Goal: Task Accomplishment & Management: Use online tool/utility

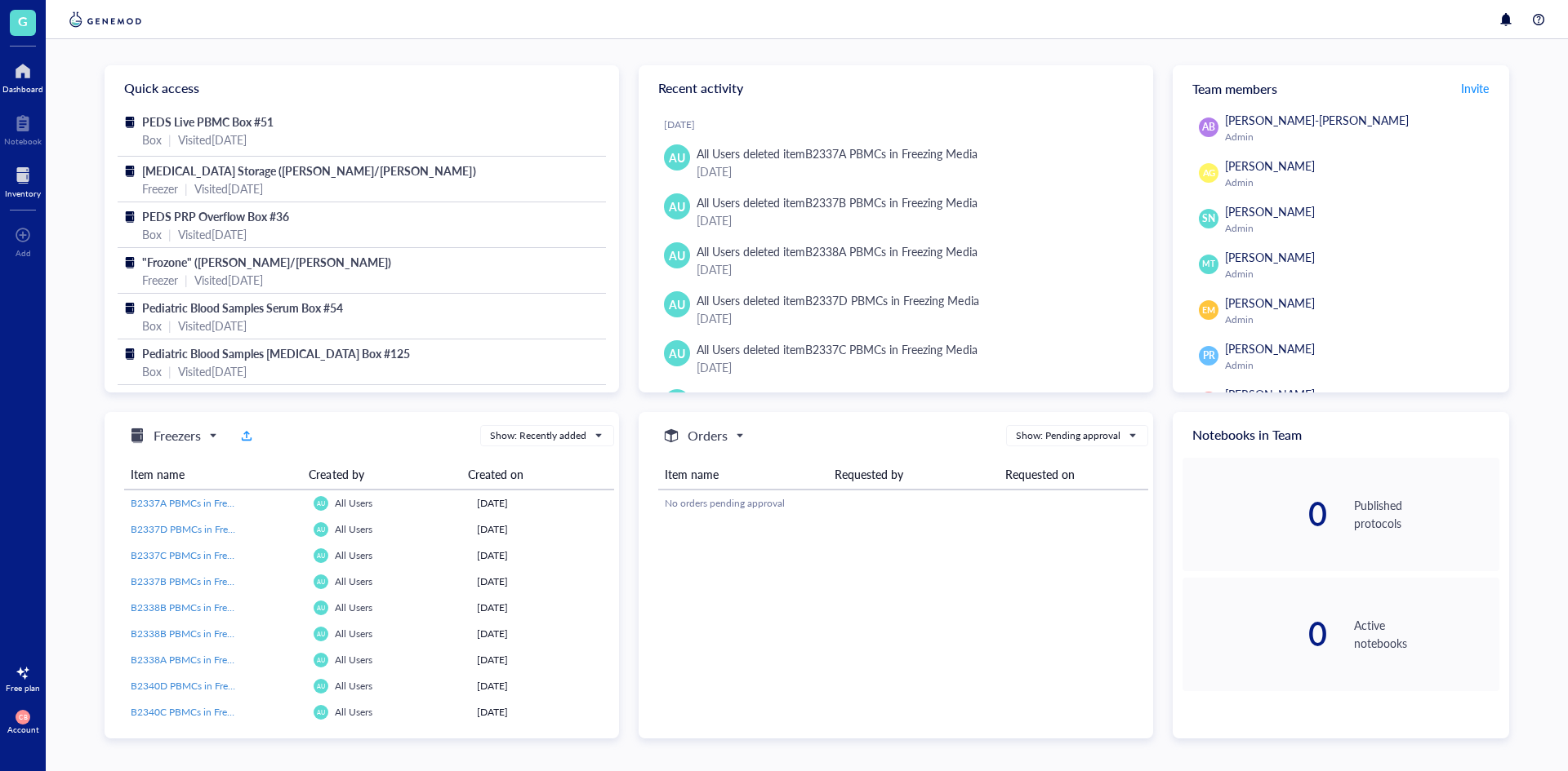
click at [26, 173] on div at bounding box center [22, 175] width 36 height 26
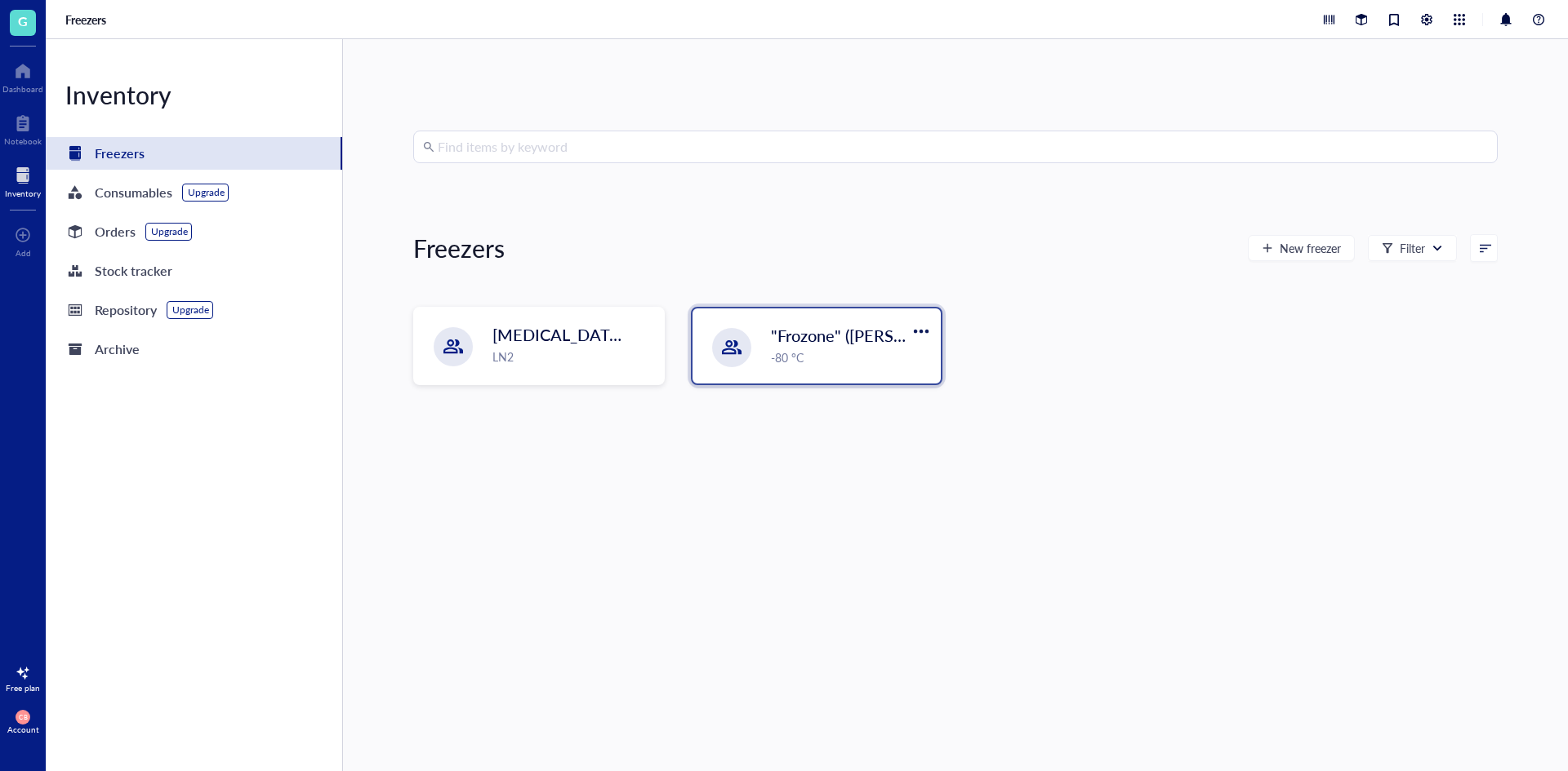
click at [707, 331] on div ""Frozone" ([PERSON_NAME]/[PERSON_NAME]) -80 °C" at bounding box center [817, 345] width 248 height 75
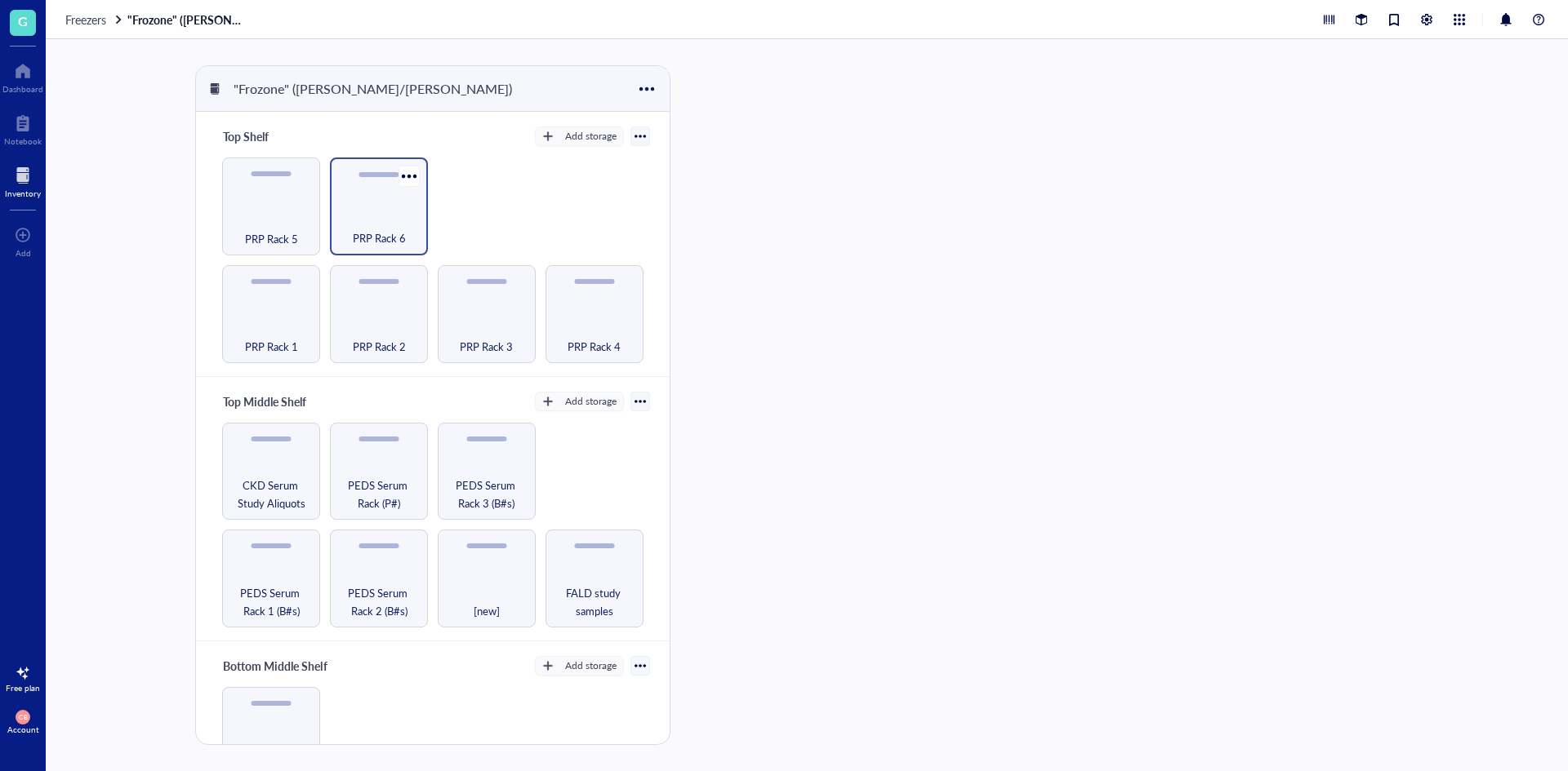
click at [357, 225] on div "PRP Rack 6" at bounding box center [378, 229] width 82 height 36
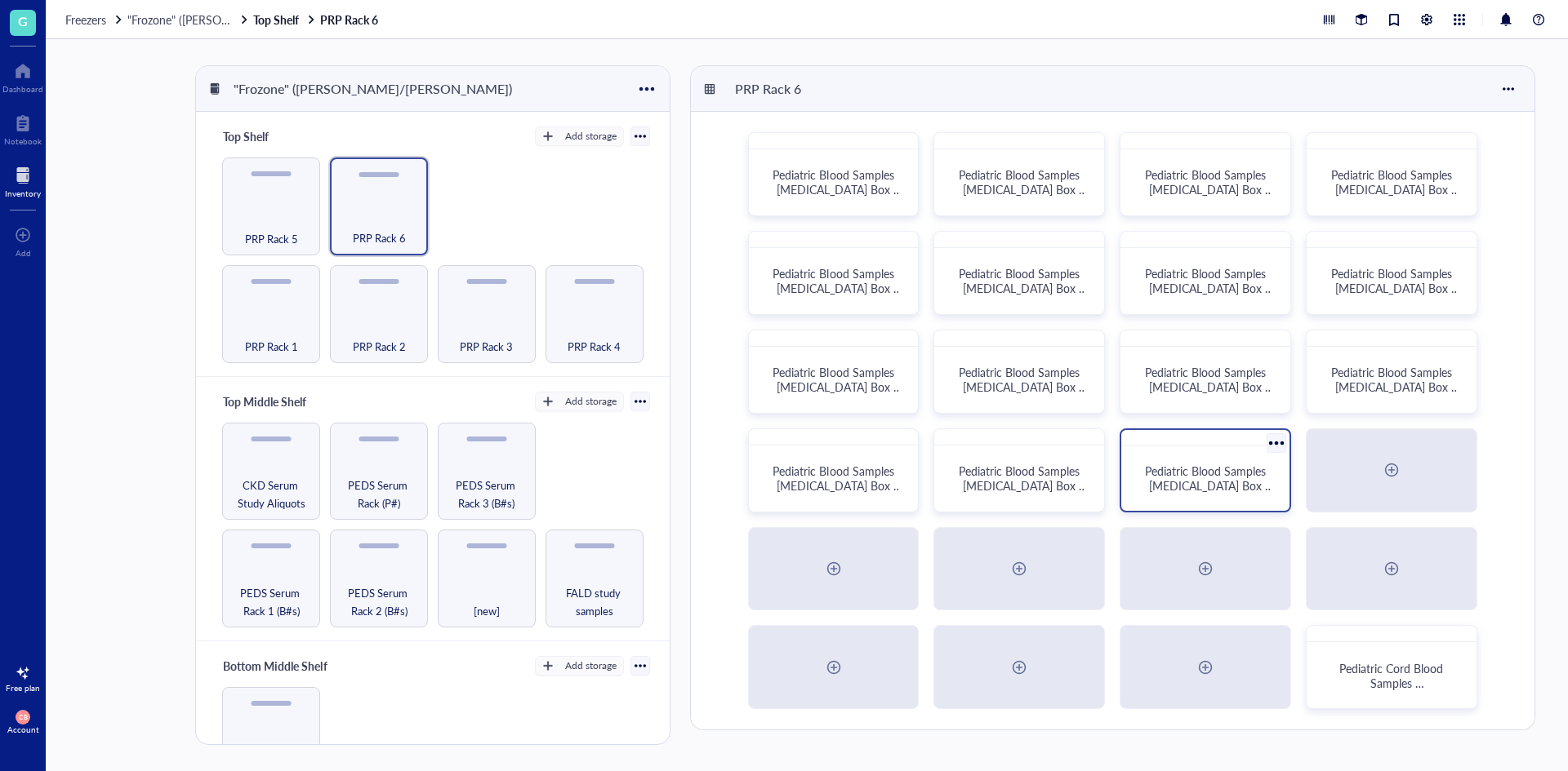
click at [1212, 498] on div "Pediatric Blood Samples [MEDICAL_DATA] Box #134" at bounding box center [1205, 478] width 155 height 51
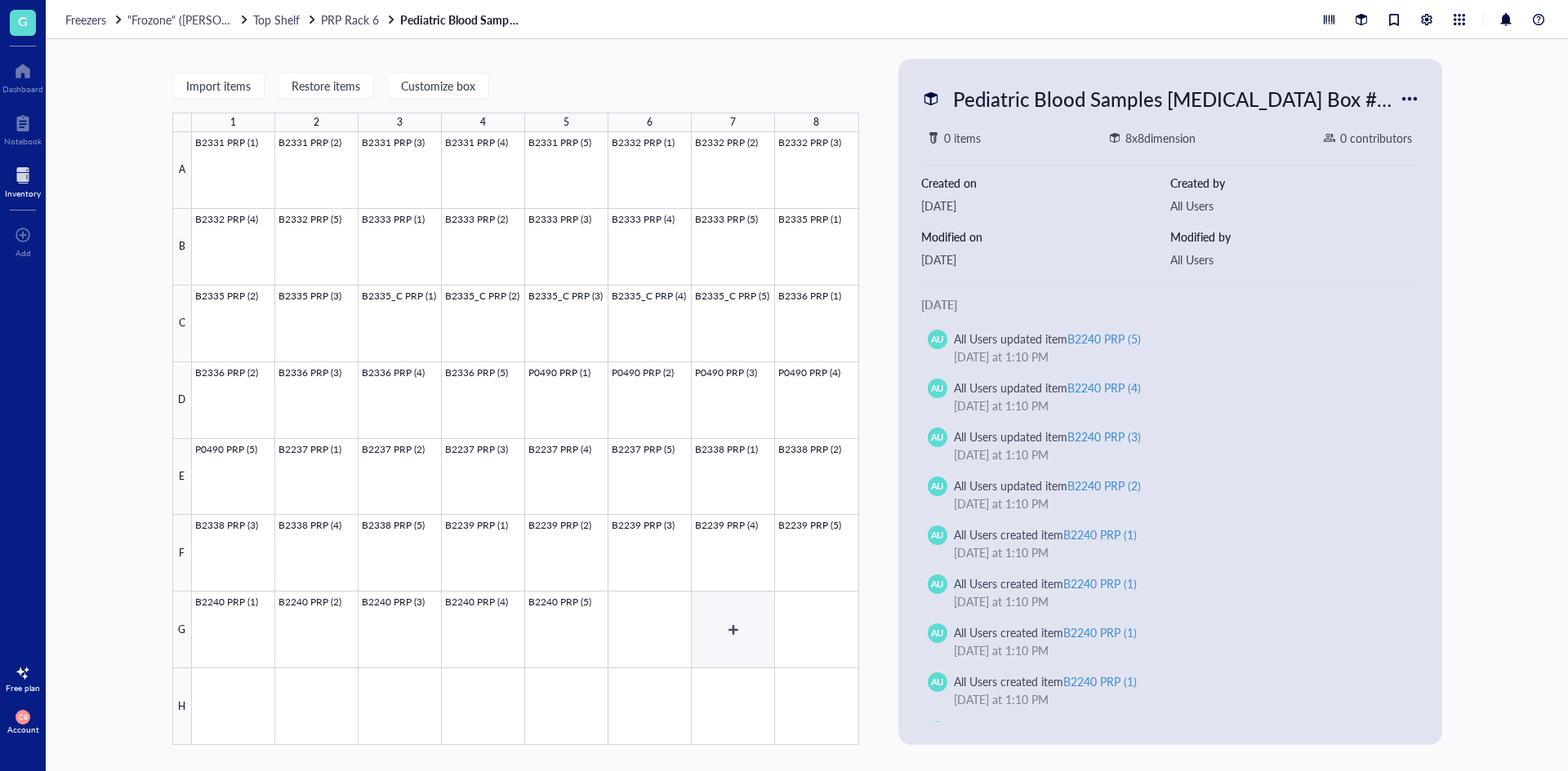
click at [676, 639] on div at bounding box center [525, 438] width 667 height 613
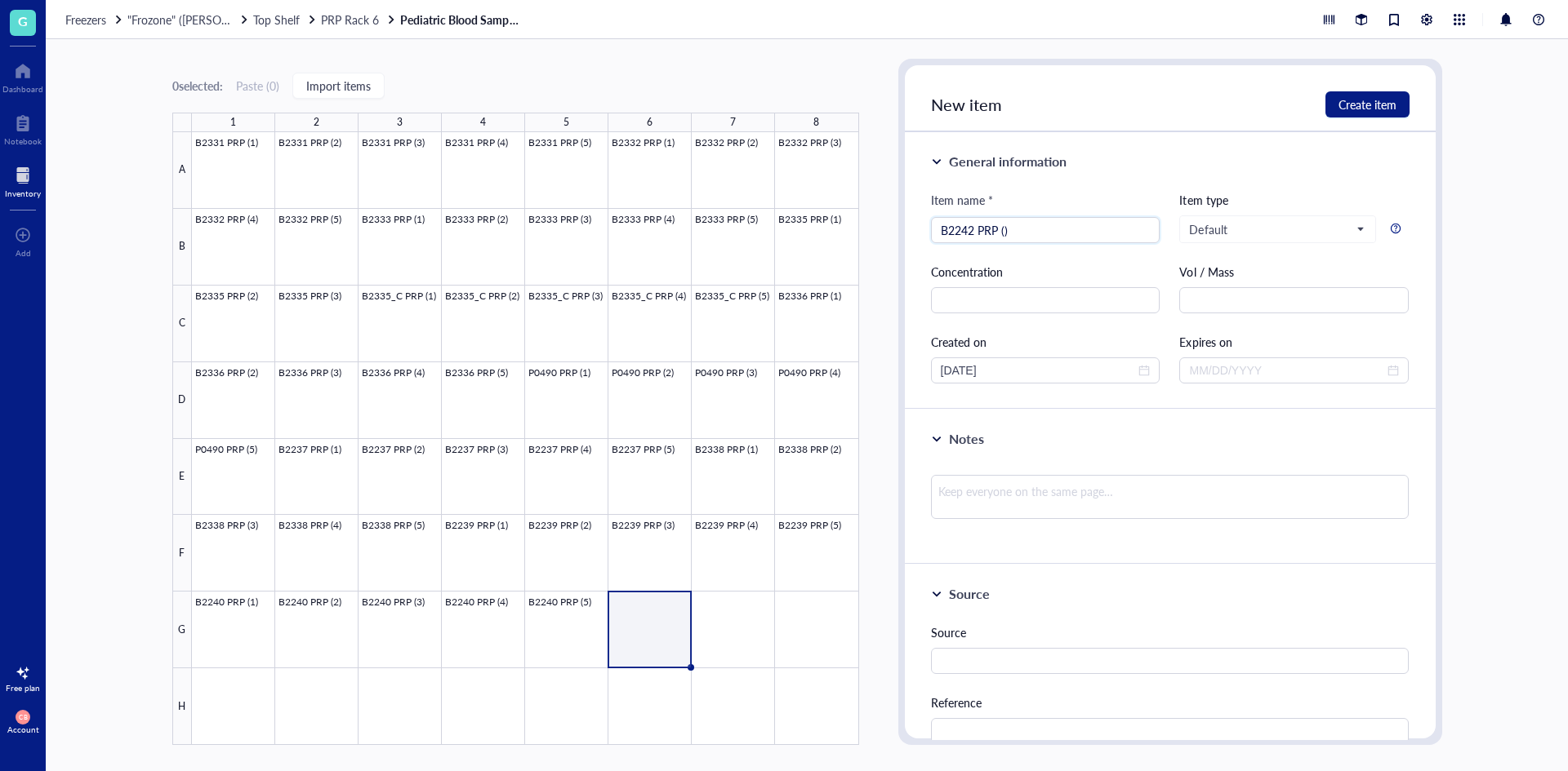
type input "B2242 PRP ()"
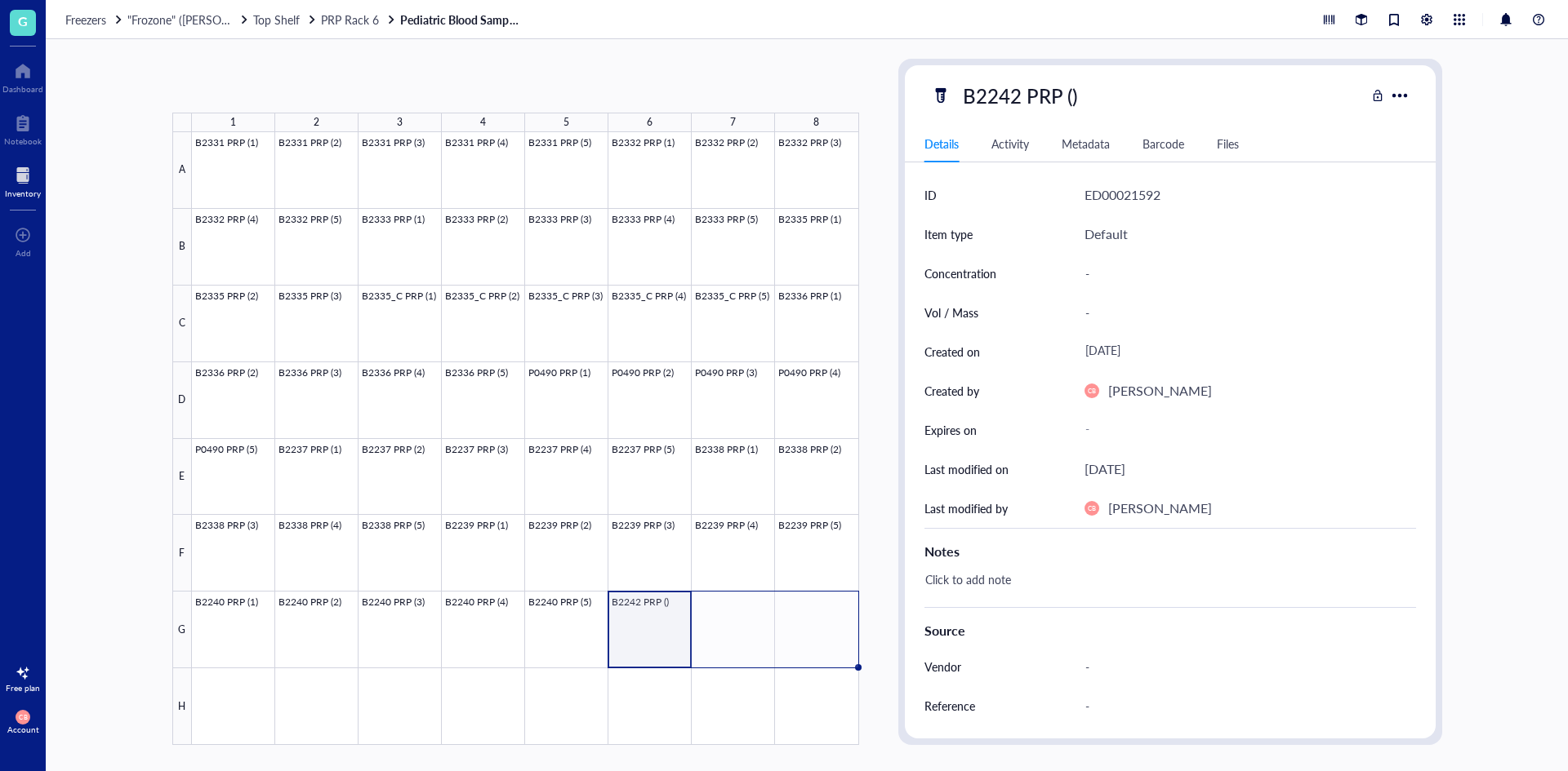
drag, startPoint x: 689, startPoint y: 670, endPoint x: 796, endPoint y: 666, distance: 107.1
click at [0, 0] on div "B2331 PRP (1) B2331 PRP (2) B2331 PRP (3) B2331 PRP (4) B2331 PRP (5) B2332 PRP…" at bounding box center [0, 0] width 0 height 0
drag, startPoint x: 672, startPoint y: 628, endPoint x: 729, endPoint y: 630, distance: 57.0
click at [729, 630] on div at bounding box center [525, 438] width 667 height 613
drag, startPoint x: 695, startPoint y: 615, endPoint x: 707, endPoint y: 614, distance: 12.0
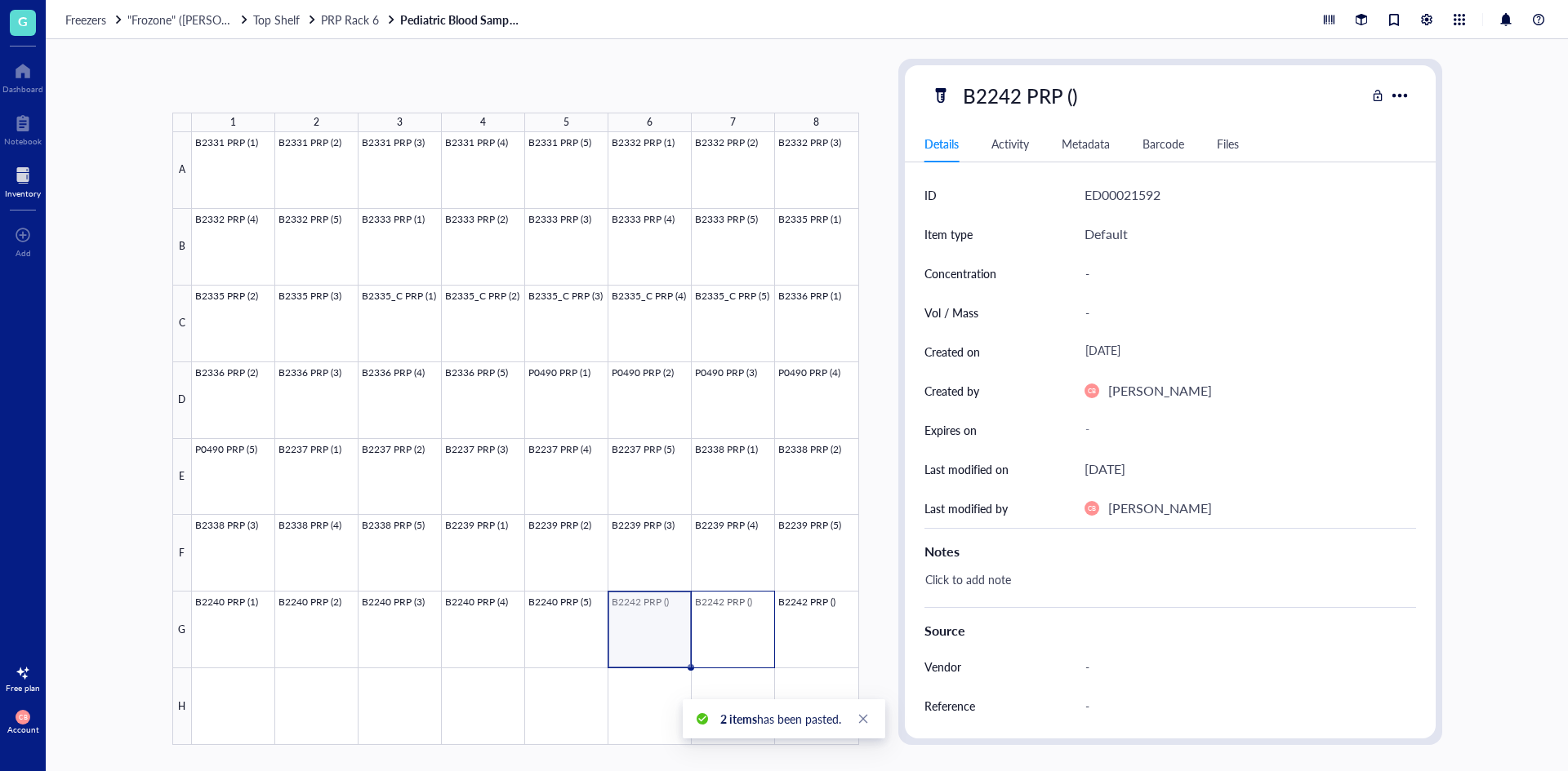
click at [707, 614] on div at bounding box center [525, 438] width 667 height 613
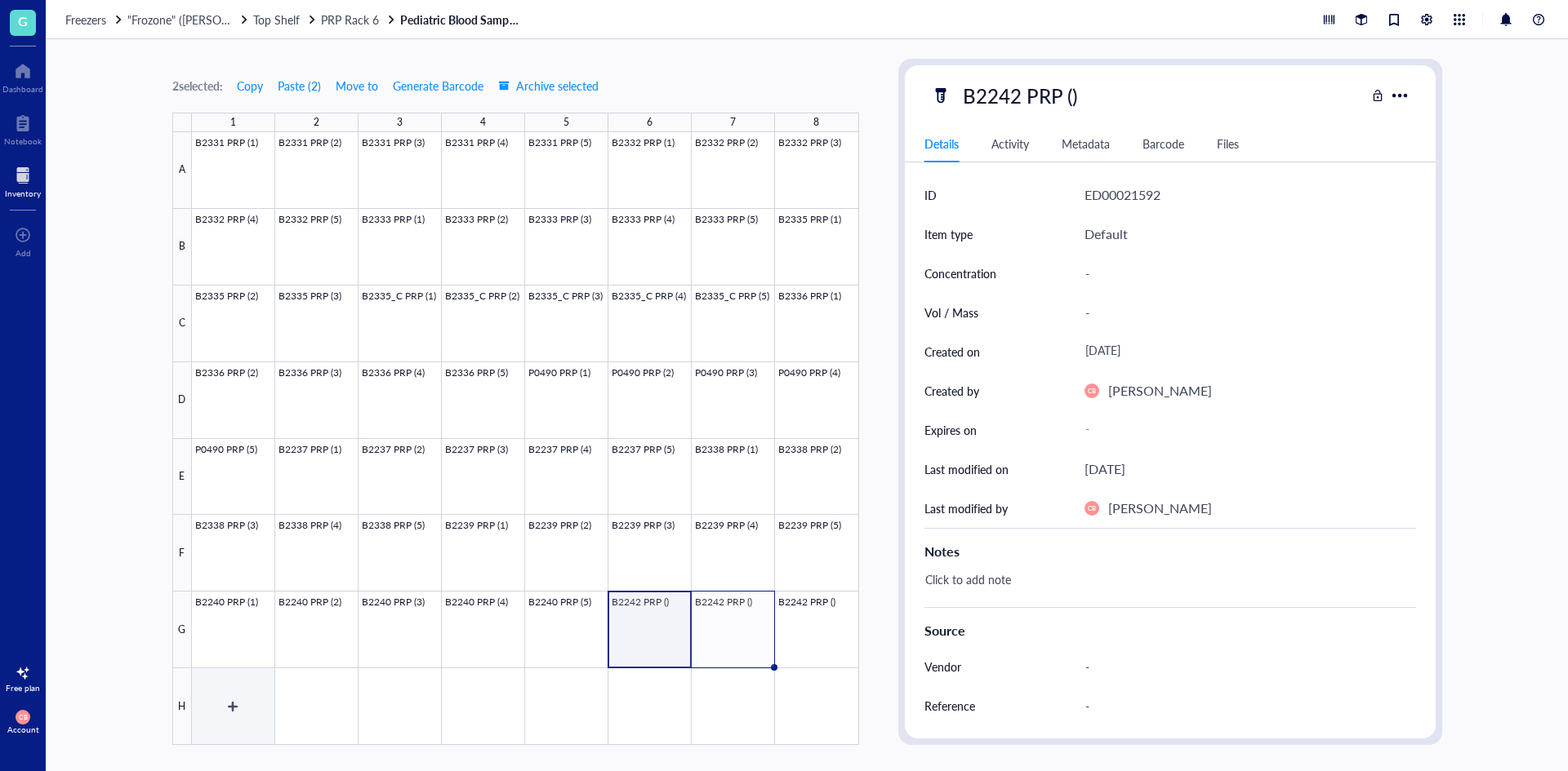
click at [250, 709] on div at bounding box center [525, 438] width 667 height 613
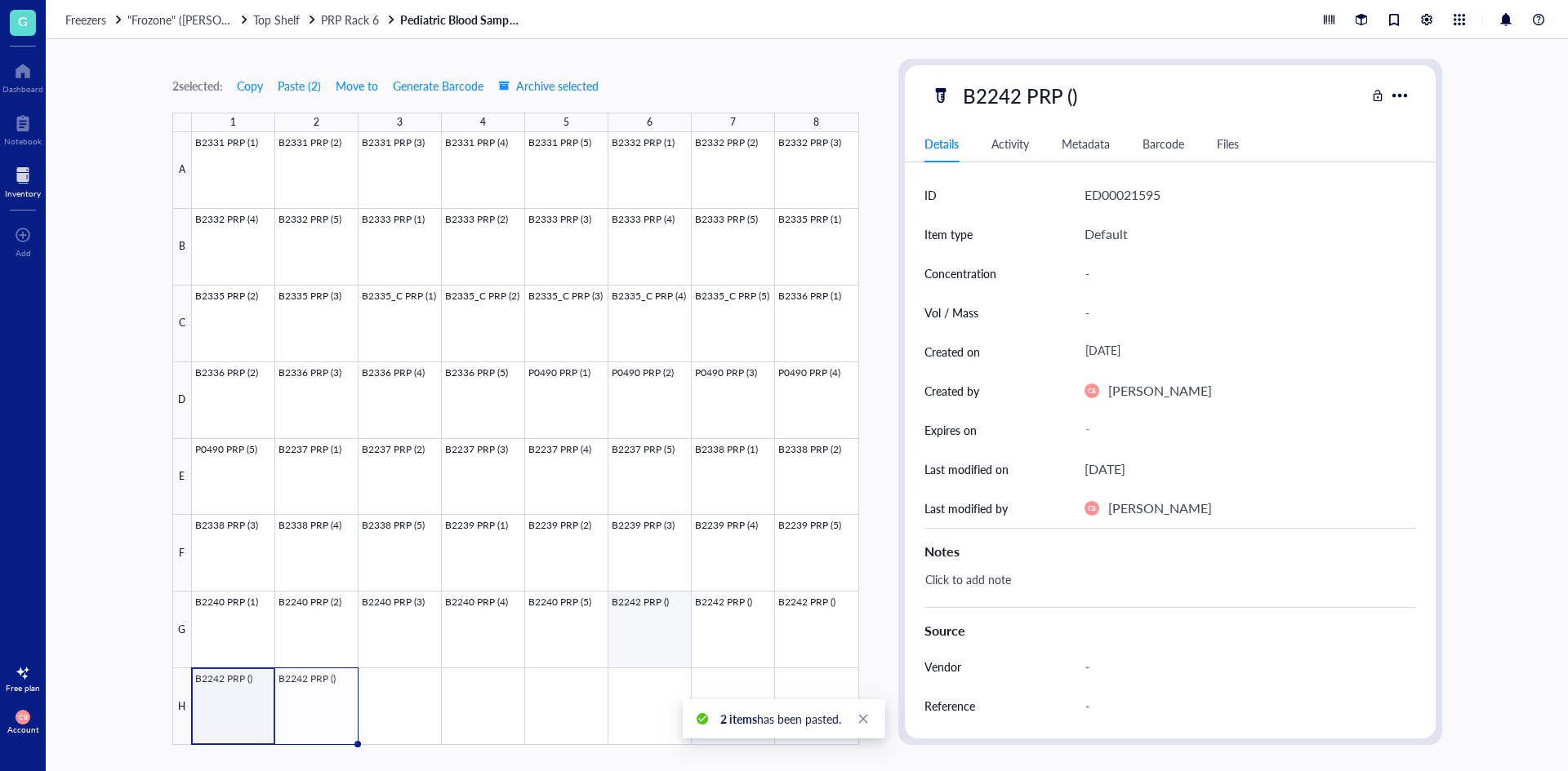
click at [662, 611] on div at bounding box center [525, 438] width 667 height 613
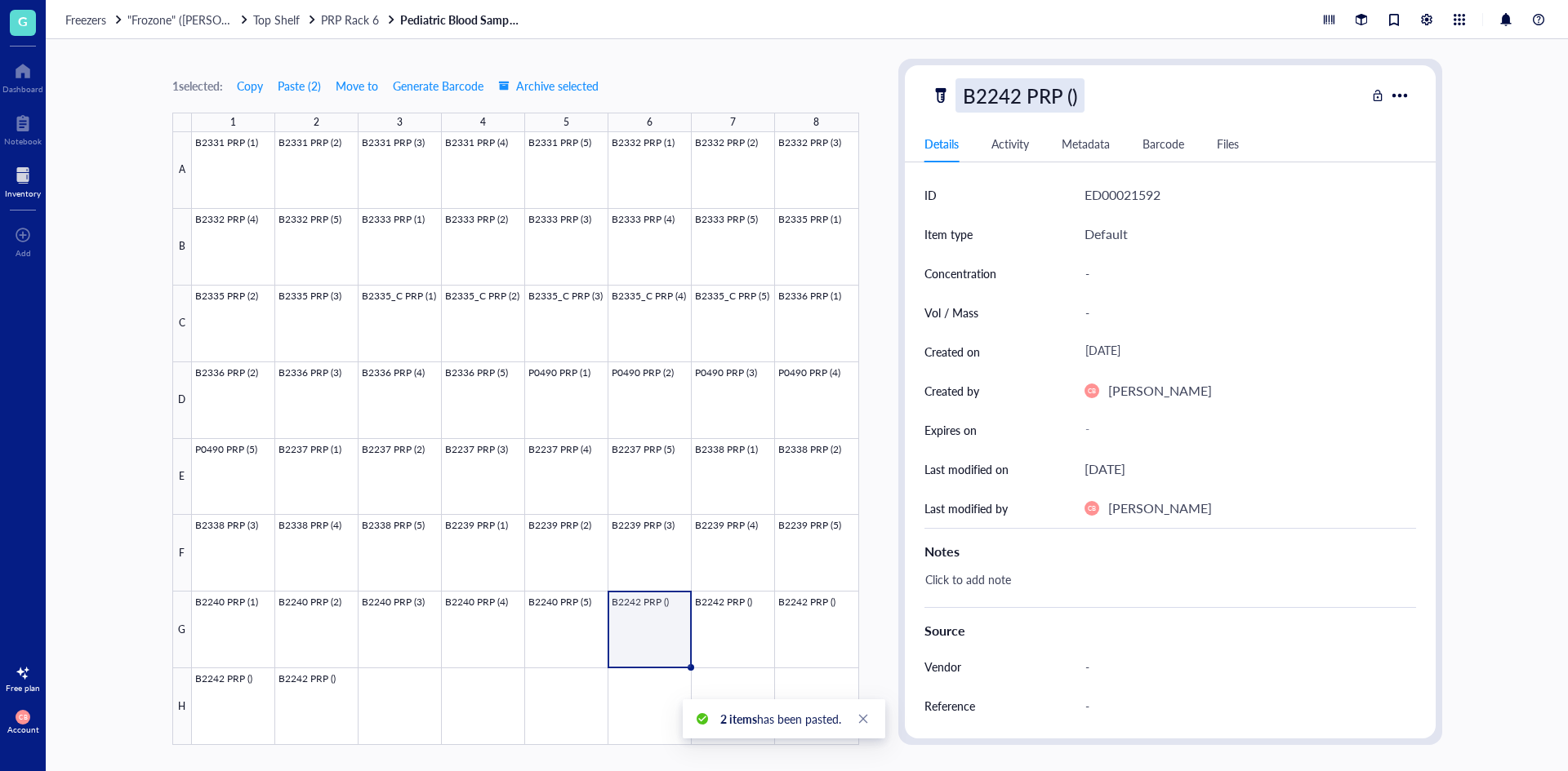
click at [1063, 105] on div "B2242 PRP ()" at bounding box center [1020, 95] width 129 height 34
click at [1072, 99] on input "B2242 PRP ()" at bounding box center [1035, 96] width 160 height 33
type input "B2242 PRP (1)"
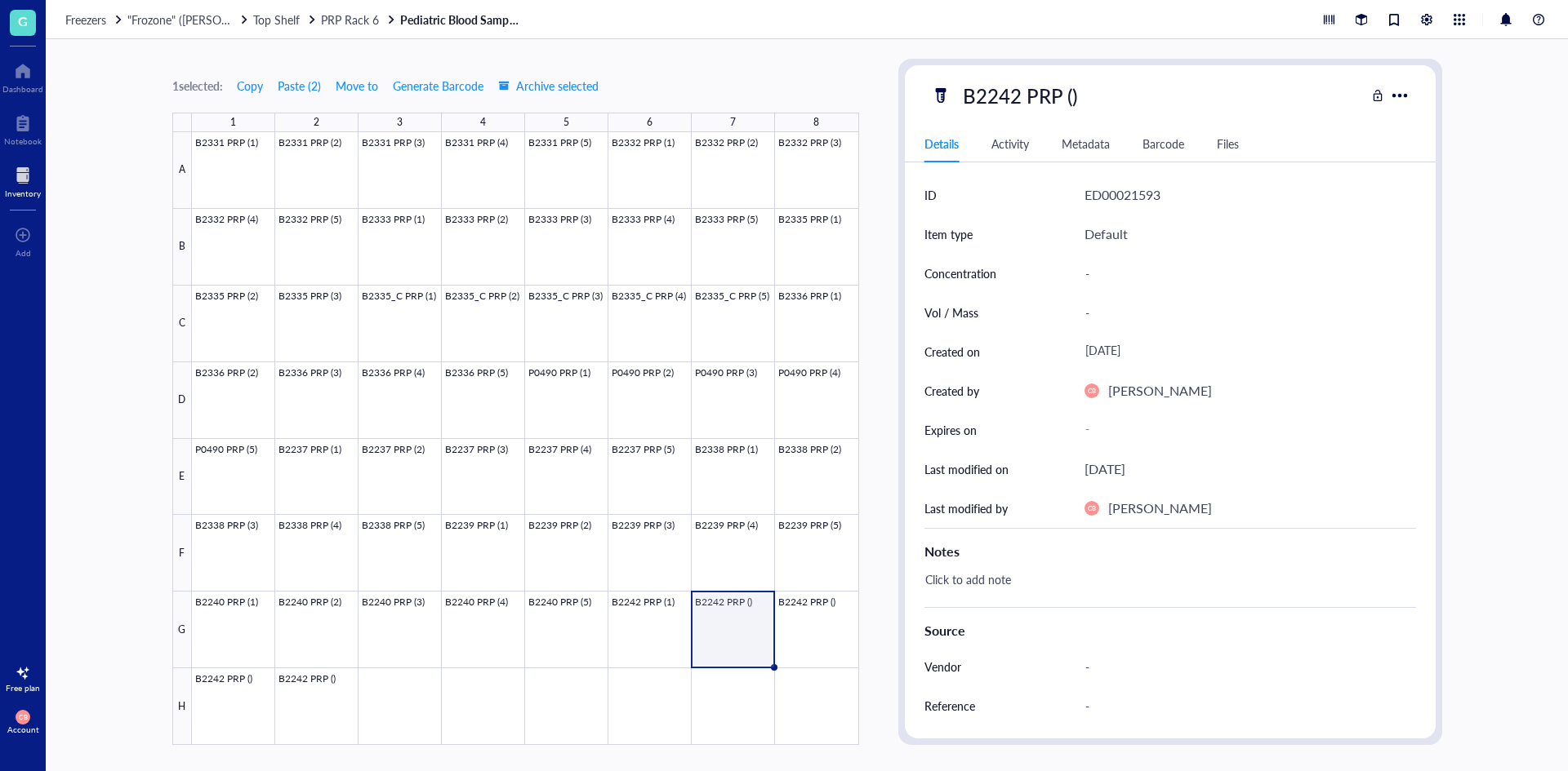
click at [1070, 90] on div "B2242 PRP ()" at bounding box center [1020, 95] width 129 height 34
click at [1070, 90] on input "B2242 PRP ()" at bounding box center [1035, 96] width 160 height 33
type input "B2242 PRP (2)"
click at [1070, 90] on div "B2242 PRP ()" at bounding box center [1020, 95] width 129 height 34
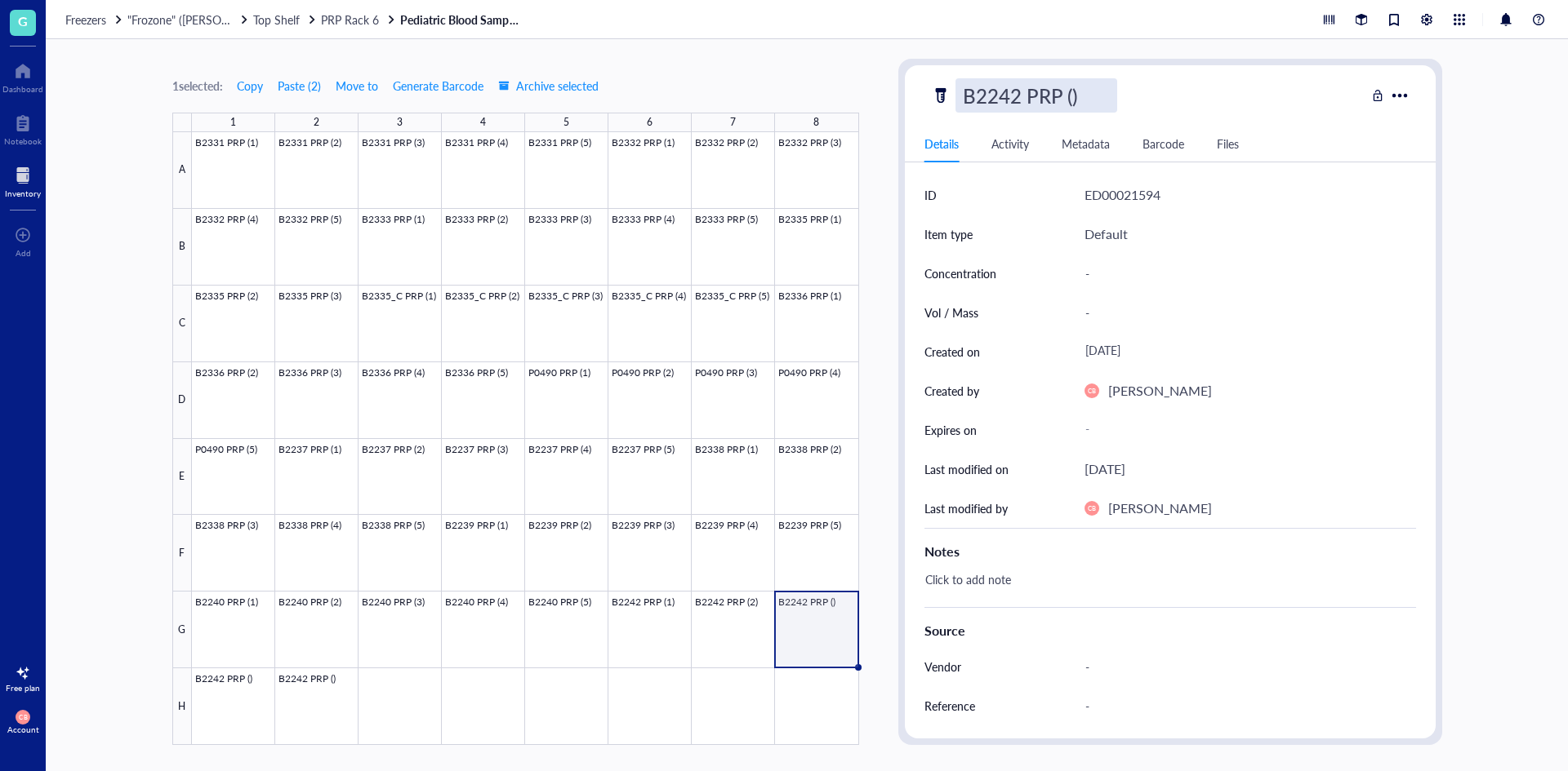
click at [1070, 90] on input "B2242 PRP ()" at bounding box center [1035, 96] width 160 height 33
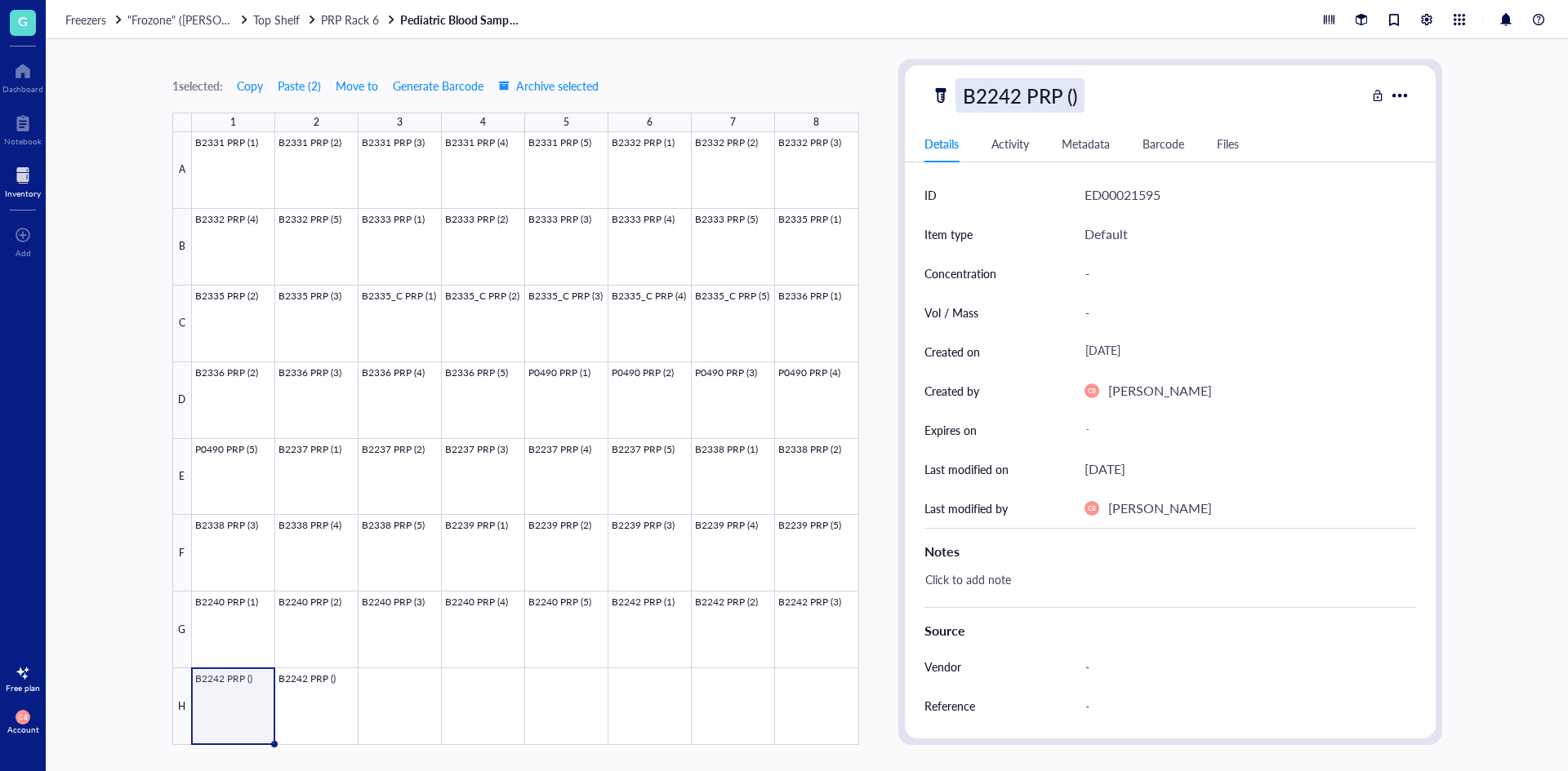
click at [1072, 96] on div "B2242 PRP ()" at bounding box center [1020, 95] width 129 height 34
click at [1069, 96] on input "B2242 PRP ()" at bounding box center [1035, 96] width 160 height 33
type input "B2242 PRP (4)"
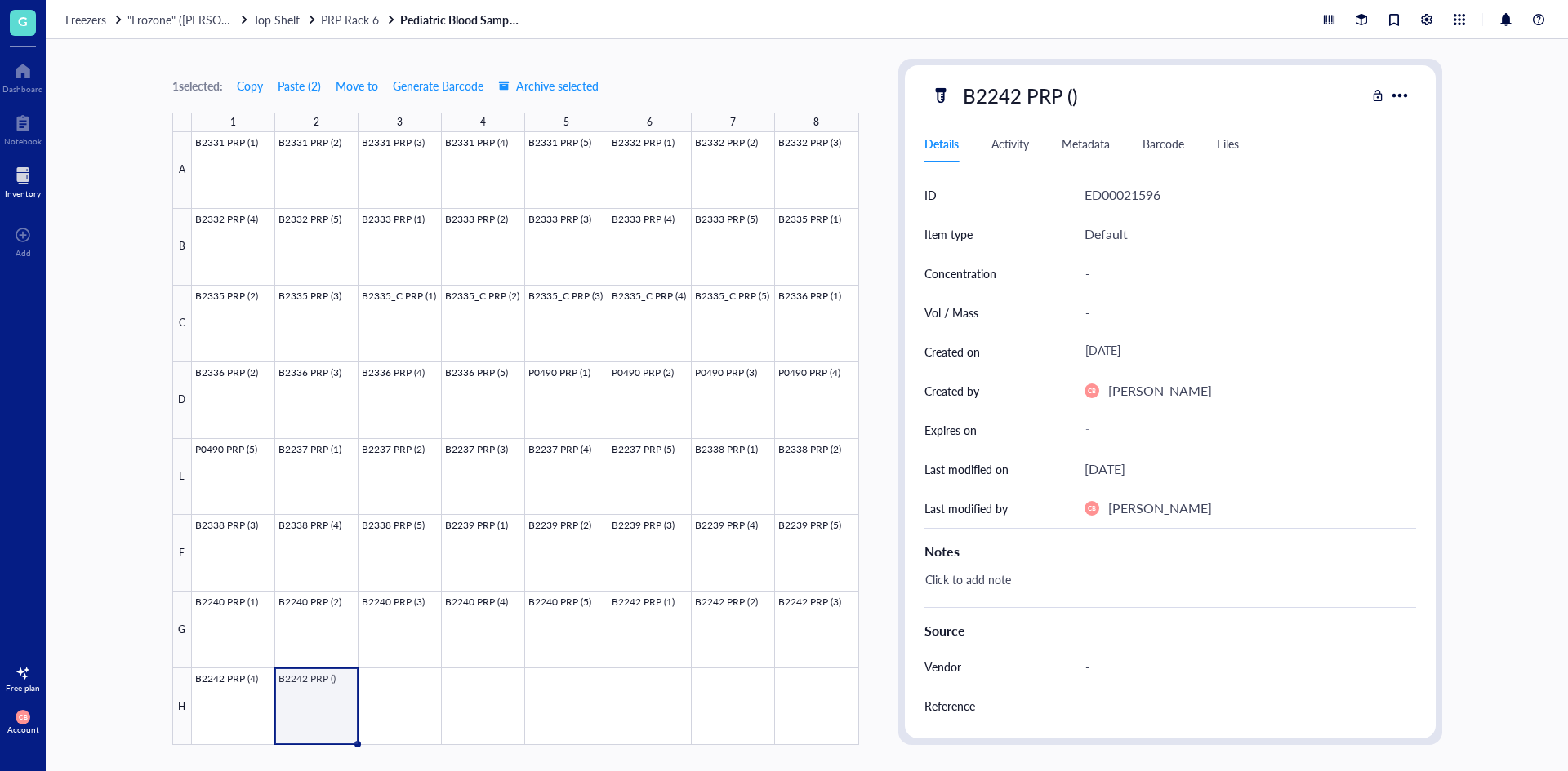
click at [1069, 96] on div "B2242 PRP ()" at bounding box center [1020, 95] width 129 height 34
click at [1069, 96] on input "B2242 PRP ()" at bounding box center [1035, 96] width 160 height 33
type input "B2242 PRP (5)"
click at [313, 693] on div at bounding box center [525, 438] width 667 height 613
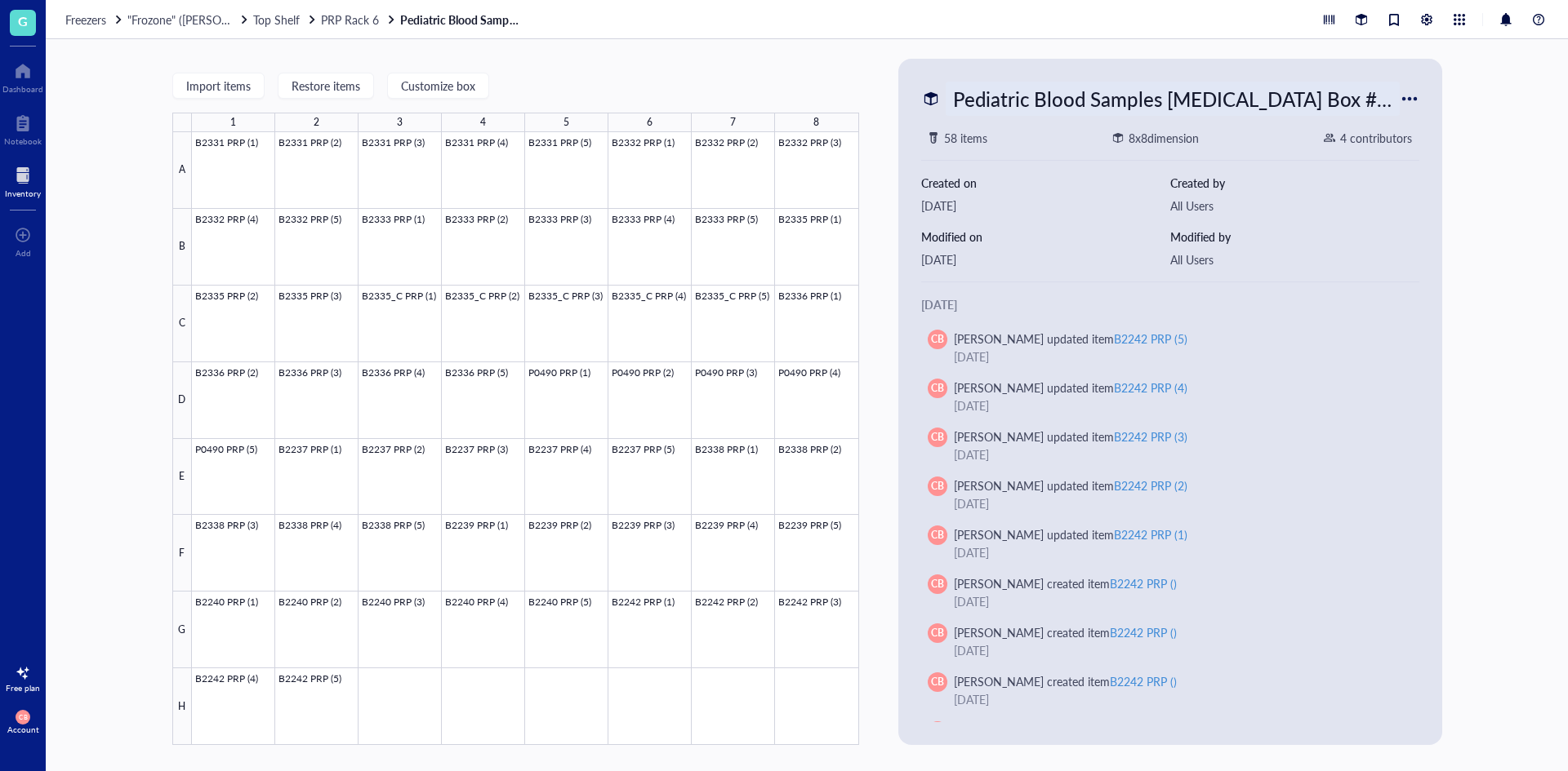
click at [1370, 104] on div "Pediatric Blood Samples [MEDICAL_DATA] Box #134" at bounding box center [1172, 98] width 454 height 34
click at [1432, 156] on div "Pediatric Blood Samples [MEDICAL_DATA] Box #134 58 items 8 x 8 dimension 4 cont…" at bounding box center [1169, 402] width 531 height 673
click at [185, 27] on div "Freezers "Frozone" ([PERSON_NAME]/[PERSON_NAME]) Top Shelf PRP Rack 6 Pediatric…" at bounding box center [806, 19] width 1521 height 39
click at [185, 22] on span ""Frozone" ([PERSON_NAME]/[PERSON_NAME])" at bounding box center [248, 19] width 243 height 16
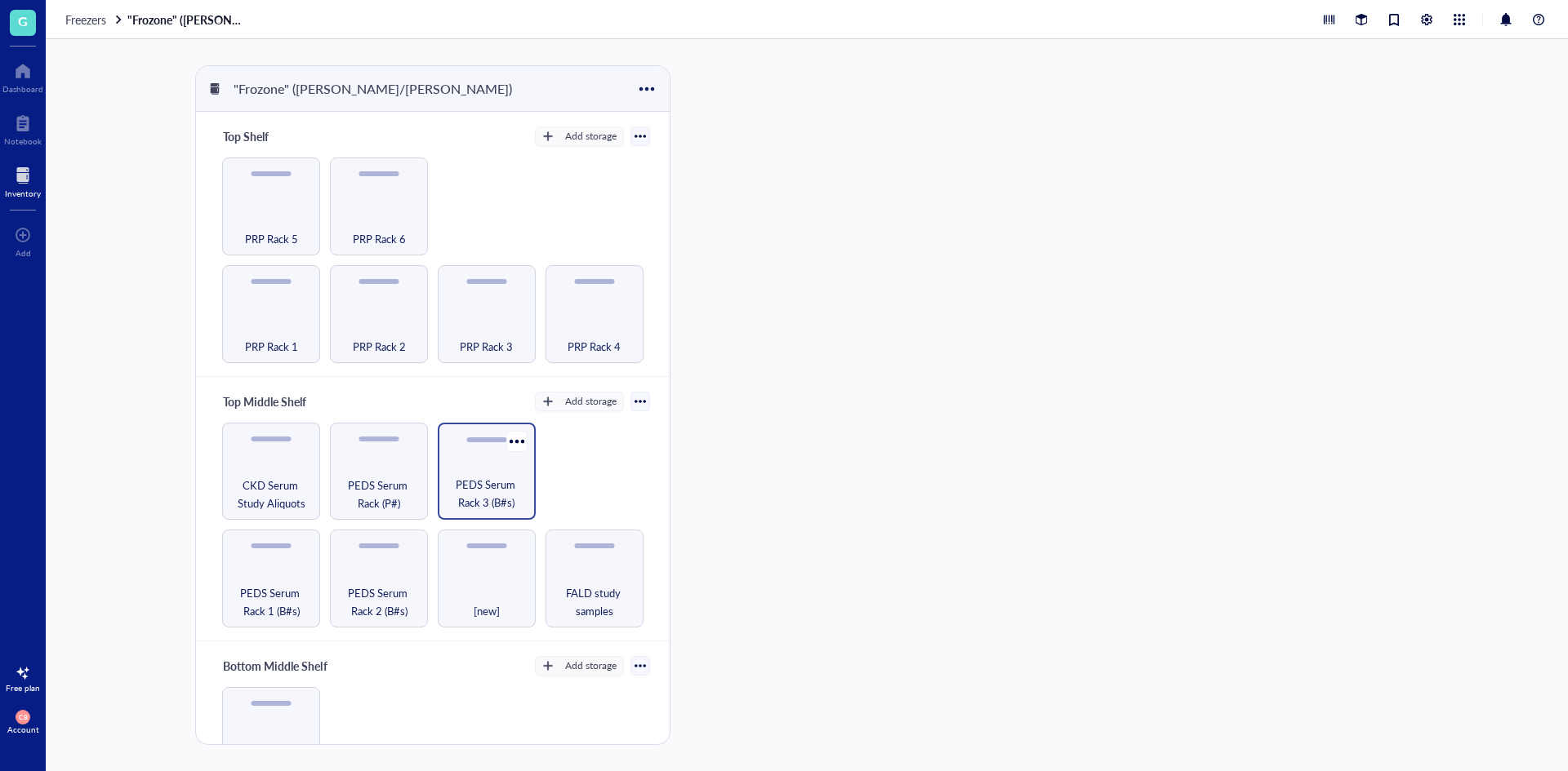
click at [482, 481] on span "PEDS Serum Rack 3 (B#s)" at bounding box center [486, 494] width 82 height 36
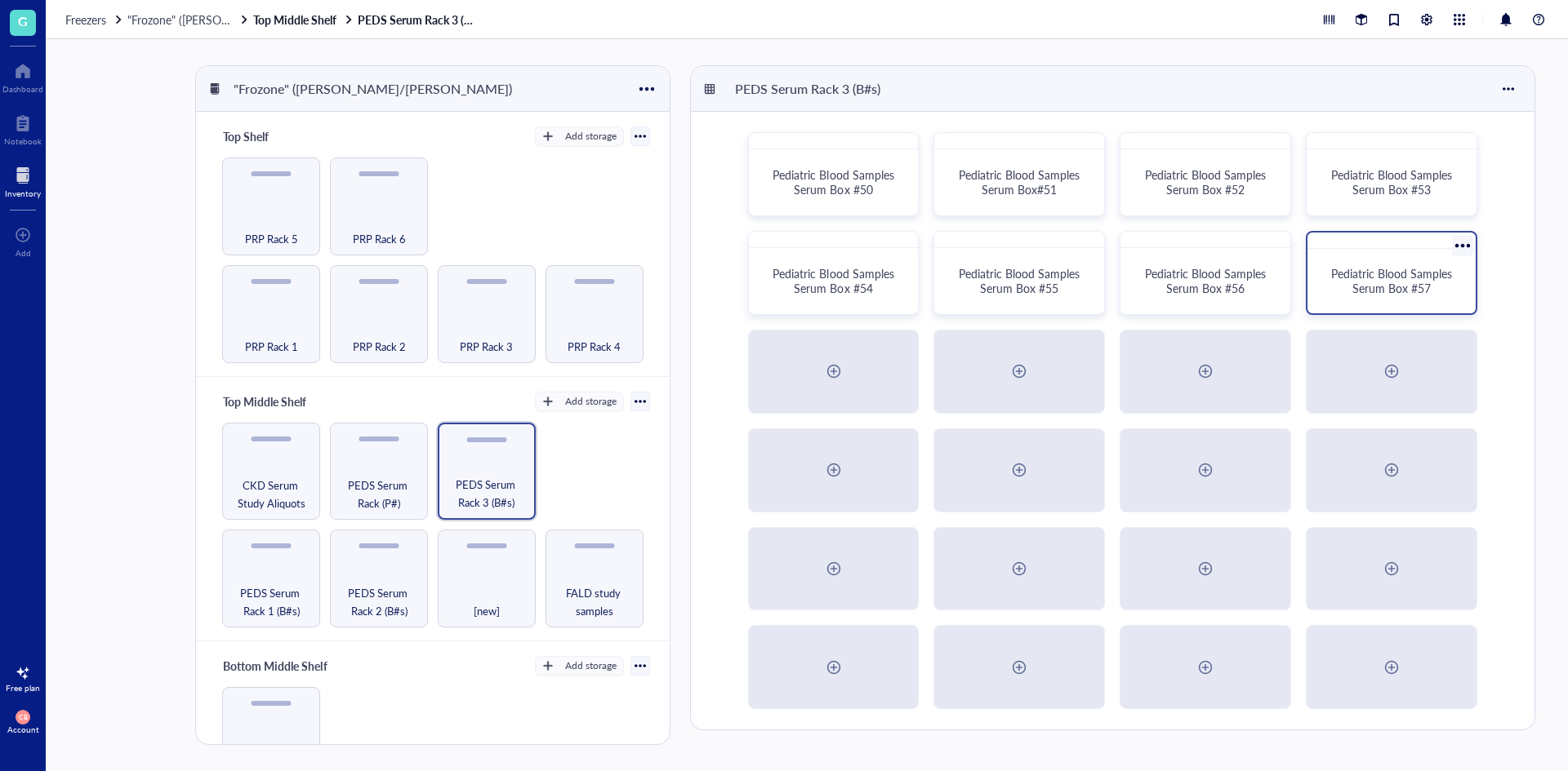
click at [1357, 277] on span "Pediatric Blood Samples Serum Box #57" at bounding box center [1393, 280] width 124 height 31
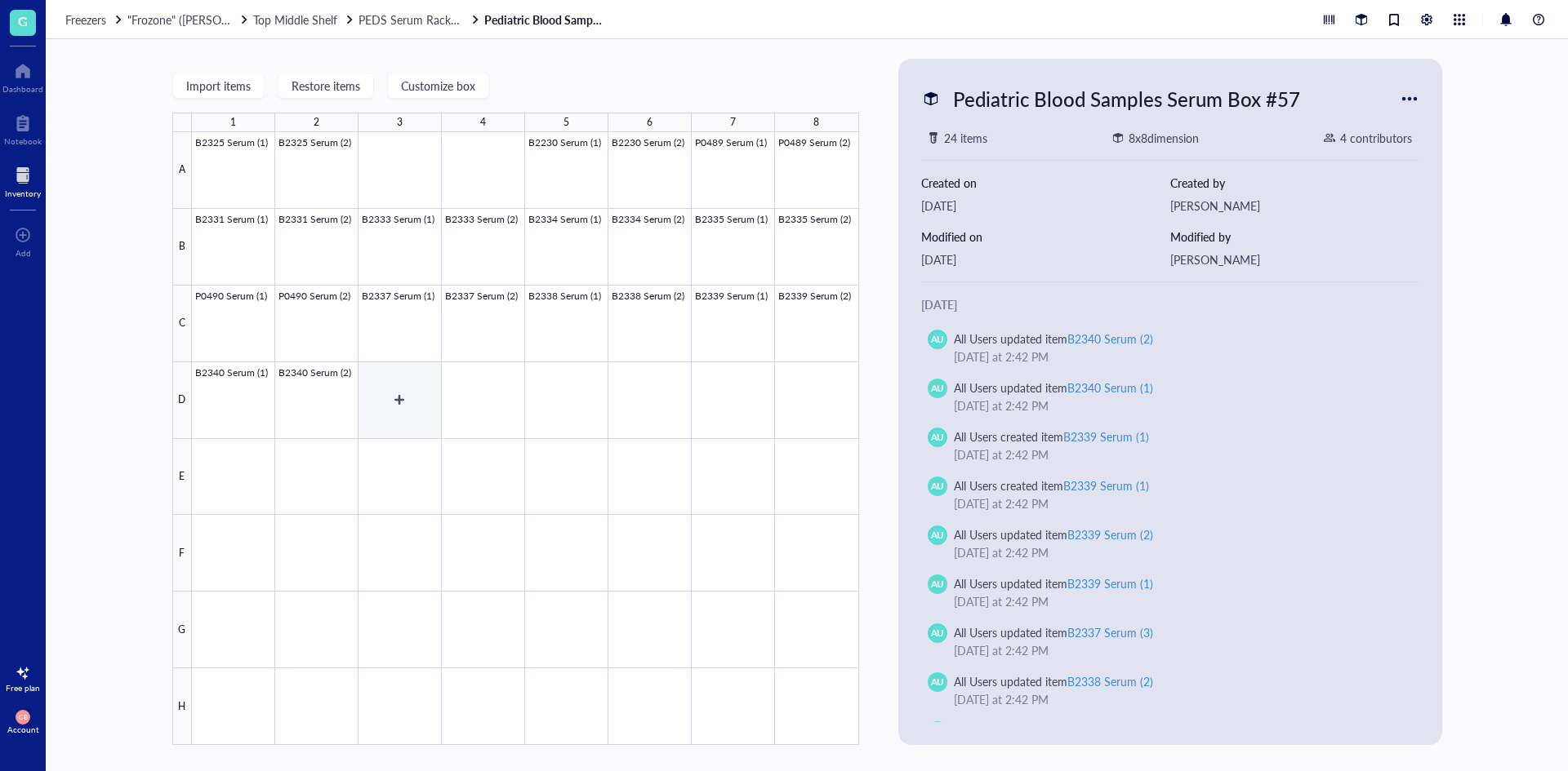
click at [415, 421] on div at bounding box center [525, 438] width 667 height 613
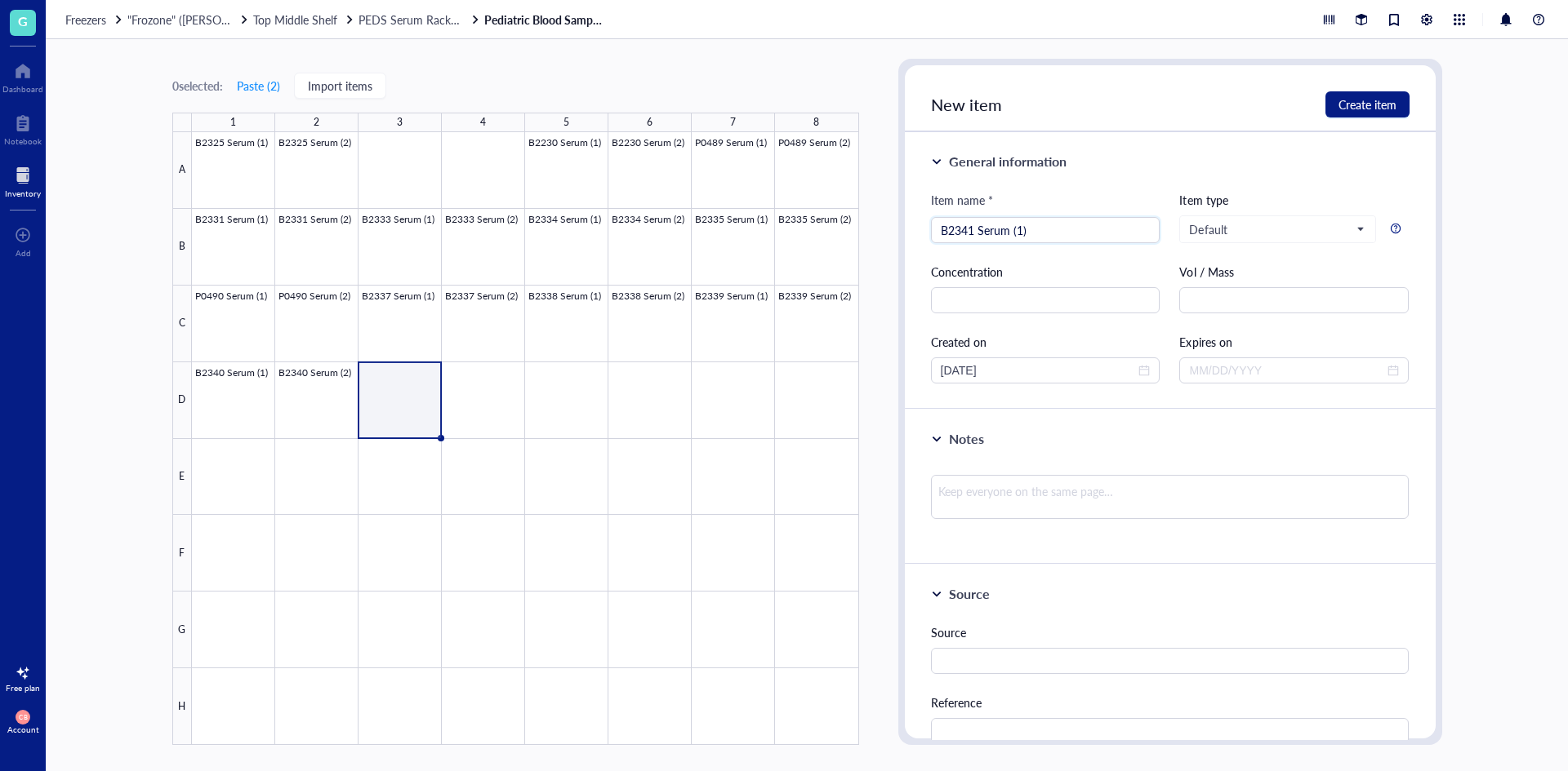
type input "B2341 Serum (1)"
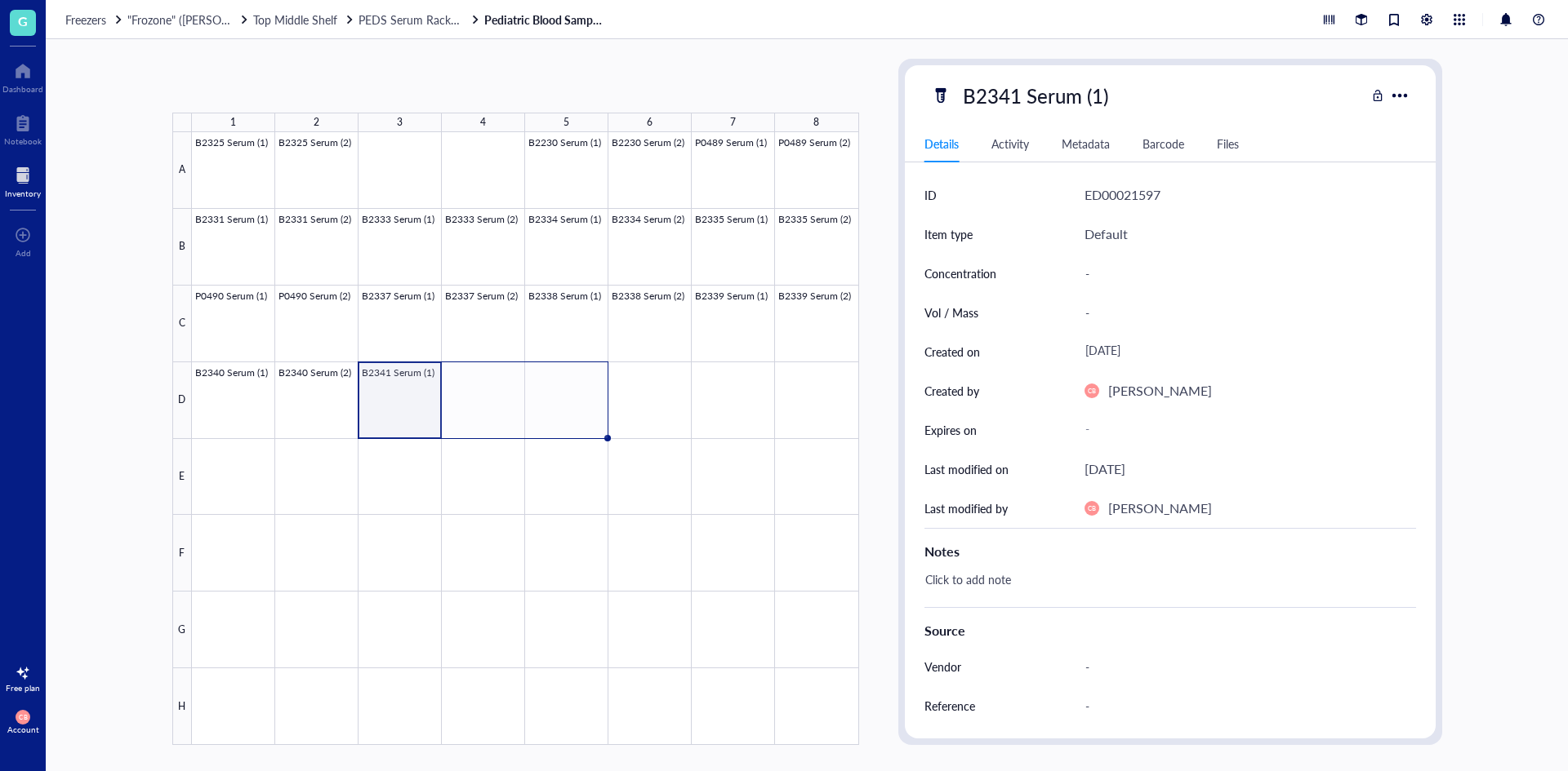
drag, startPoint x: 439, startPoint y: 434, endPoint x: 554, endPoint y: 420, distance: 115.8
click at [0, 0] on div "B2325 Serum (1) B2325 Serum (2) B2230 Serum (1) B2230 Serum (2) P0489 Serum (1)…" at bounding box center [0, 0] width 0 height 0
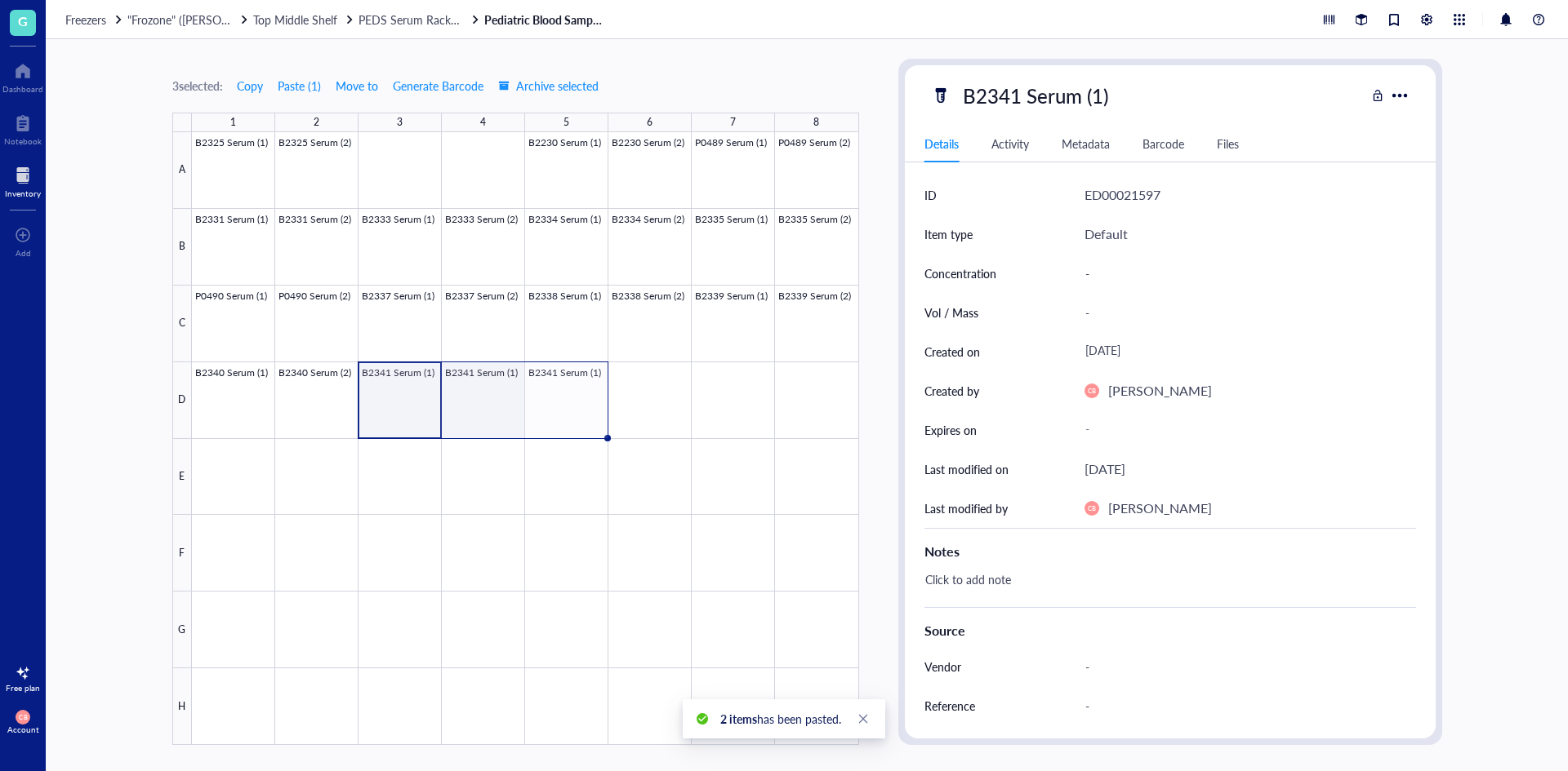
click at [513, 404] on div at bounding box center [525, 438] width 667 height 613
click at [1018, 77] on div "B2341 Serum (1) Details Activity Metadata Barcode Files ID ED00021598 Item type…" at bounding box center [1169, 402] width 531 height 673
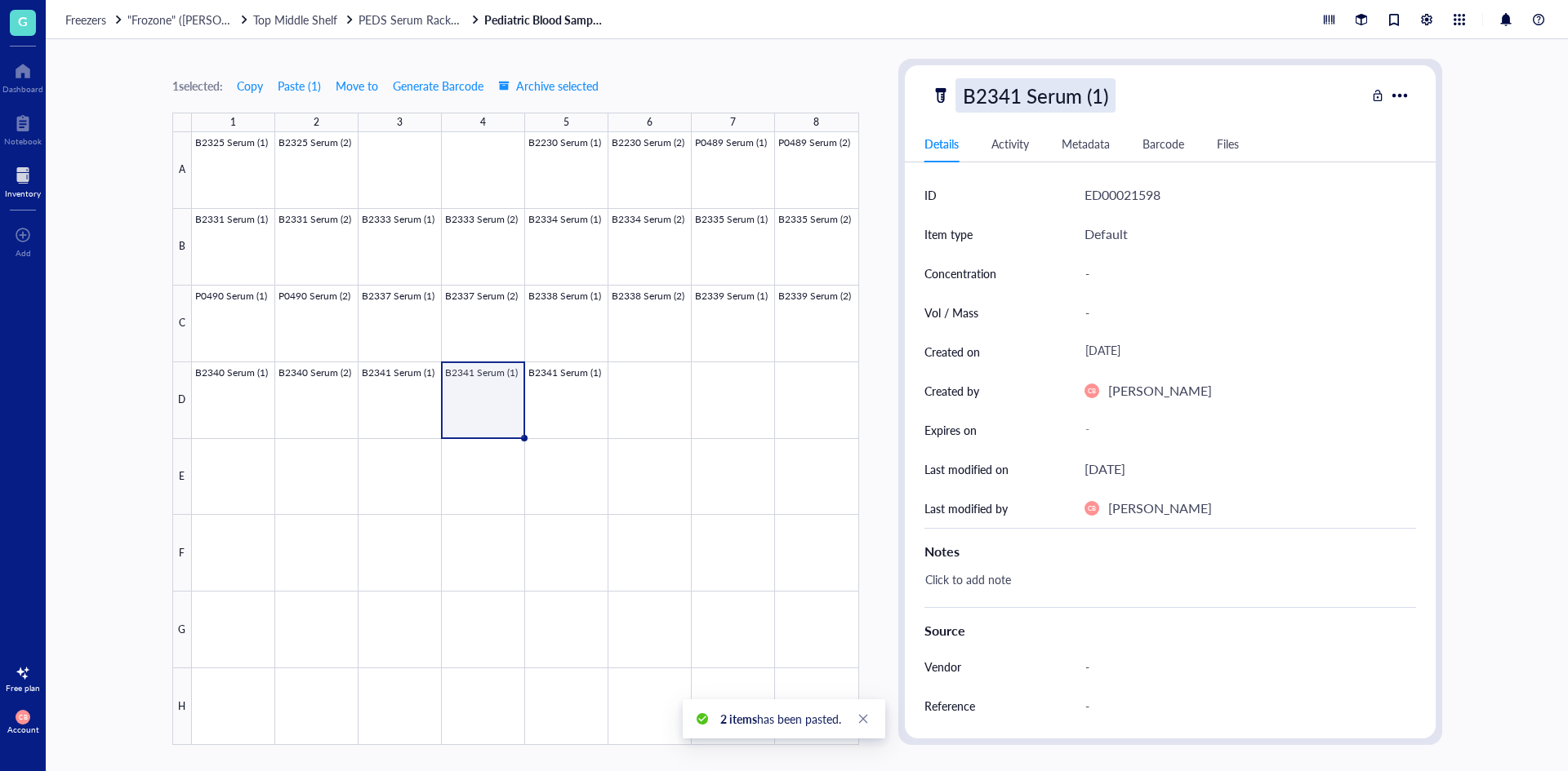
click at [1084, 93] on div "B2341 Serum (1)" at bounding box center [1035, 95] width 160 height 34
click at [1093, 94] on input "B2341 Serum (1)" at bounding box center [1053, 96] width 194 height 33
type input "B2341 Serum (2)"
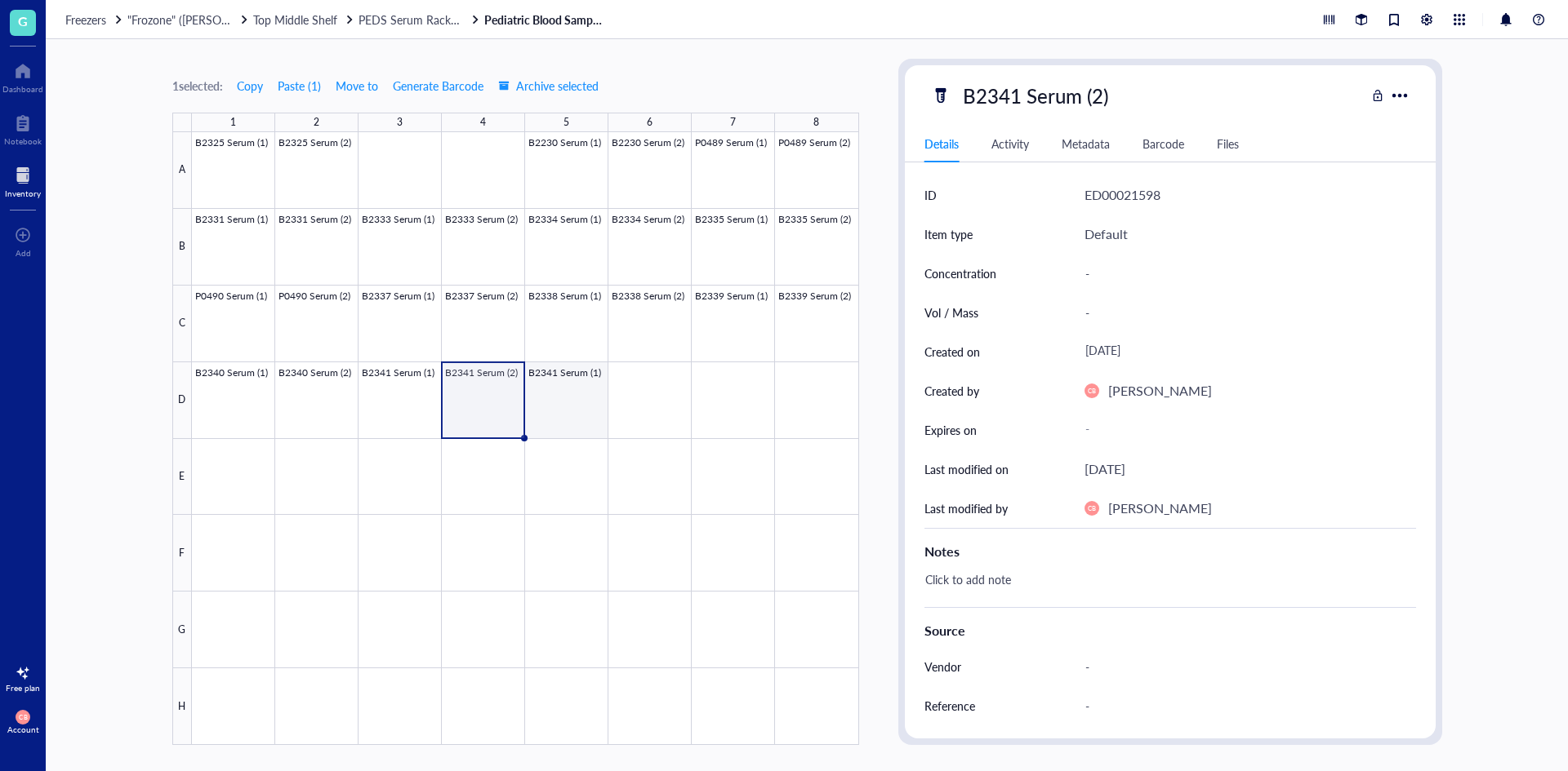
click at [564, 404] on div at bounding box center [525, 438] width 667 height 613
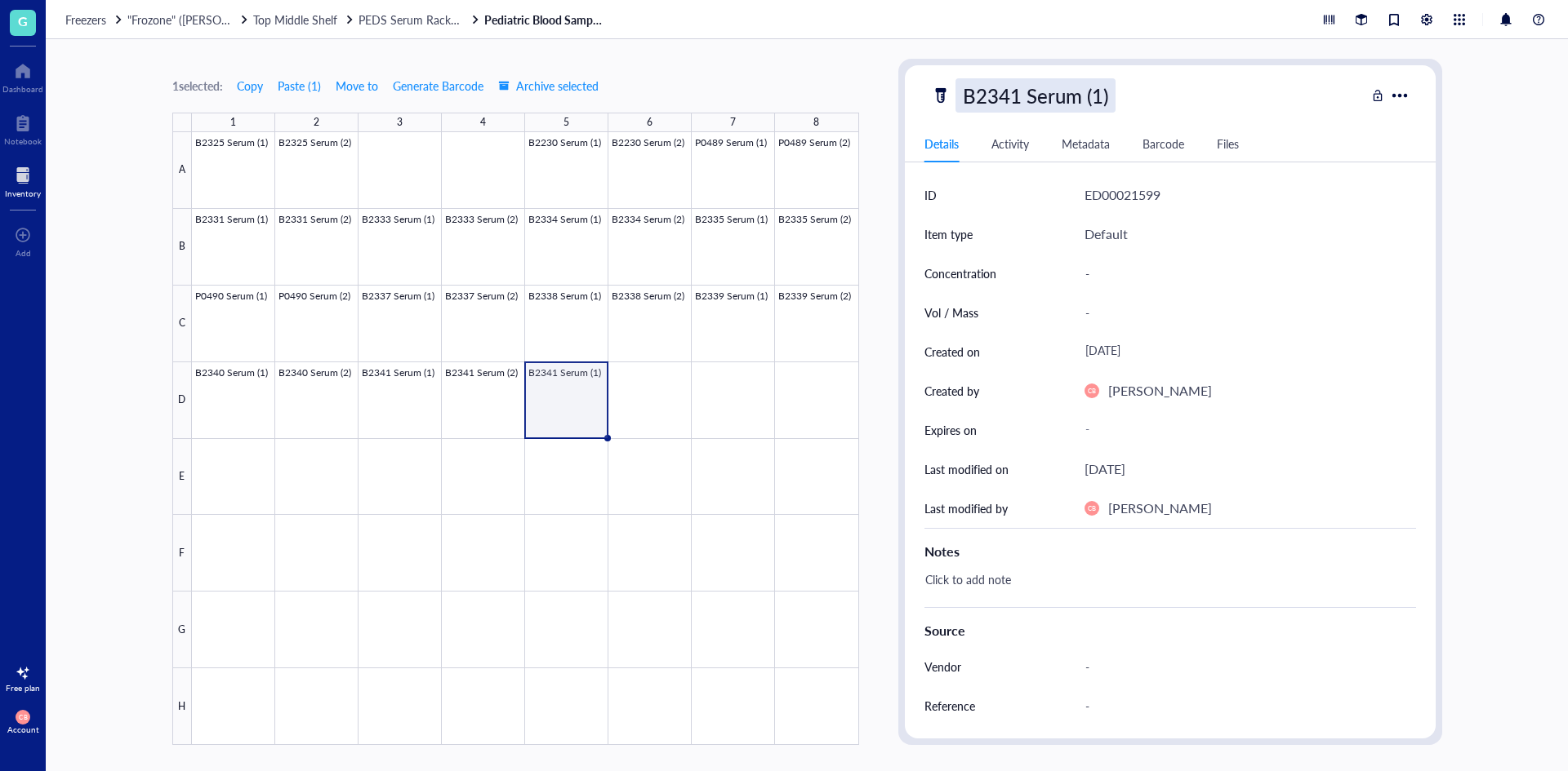
click at [1017, 95] on div "B2341 Serum (1)" at bounding box center [1035, 95] width 160 height 34
click at [1012, 94] on input "B2341 Serum (1)" at bounding box center [1053, 96] width 194 height 33
click at [1017, 93] on input "B2341 Serum (1)" at bounding box center [1053, 96] width 194 height 33
type input "B2342 Serum (1)"
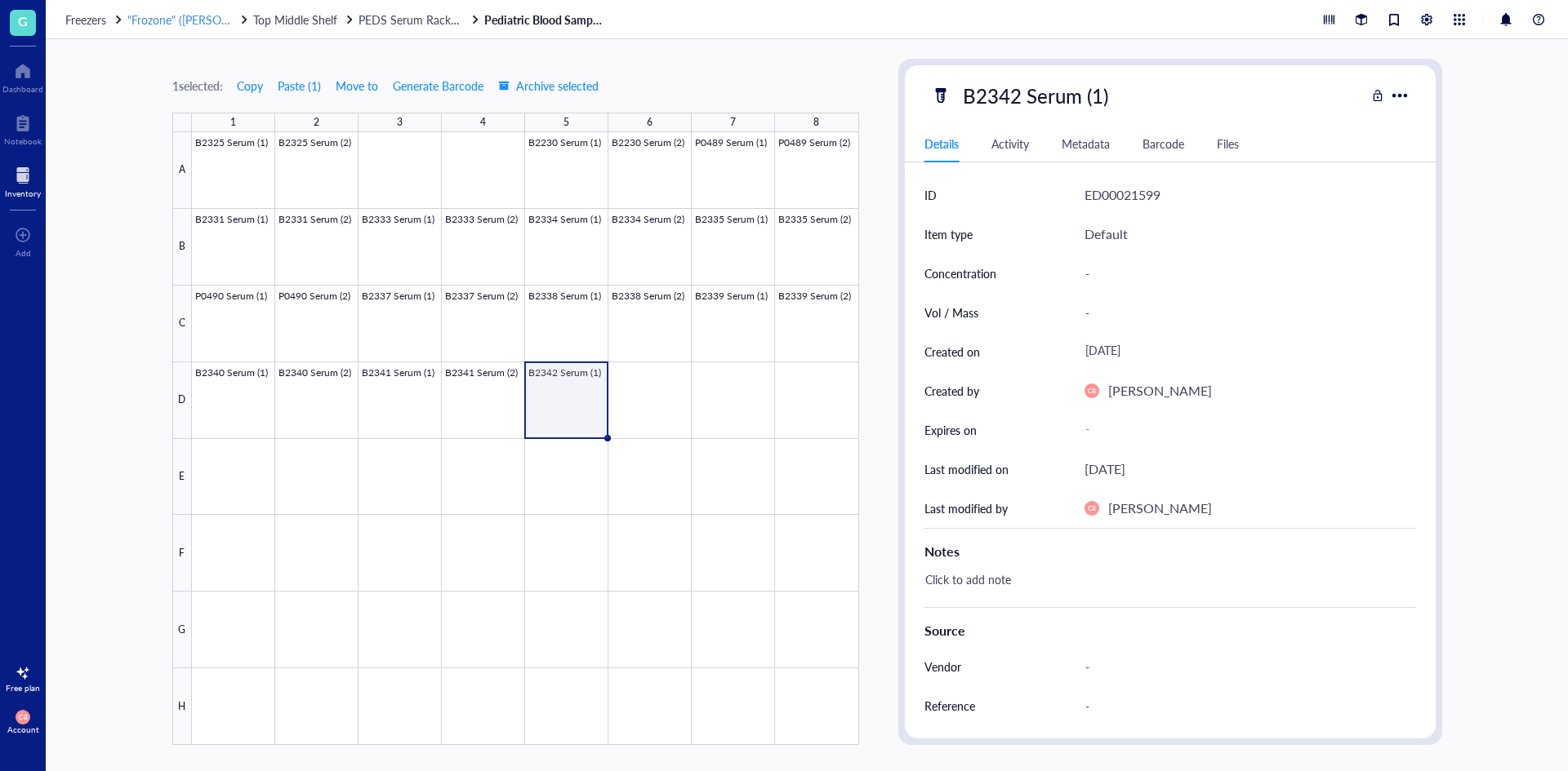
click at [207, 23] on span ""Frozone" ([PERSON_NAME]/[PERSON_NAME])" at bounding box center [248, 19] width 243 height 16
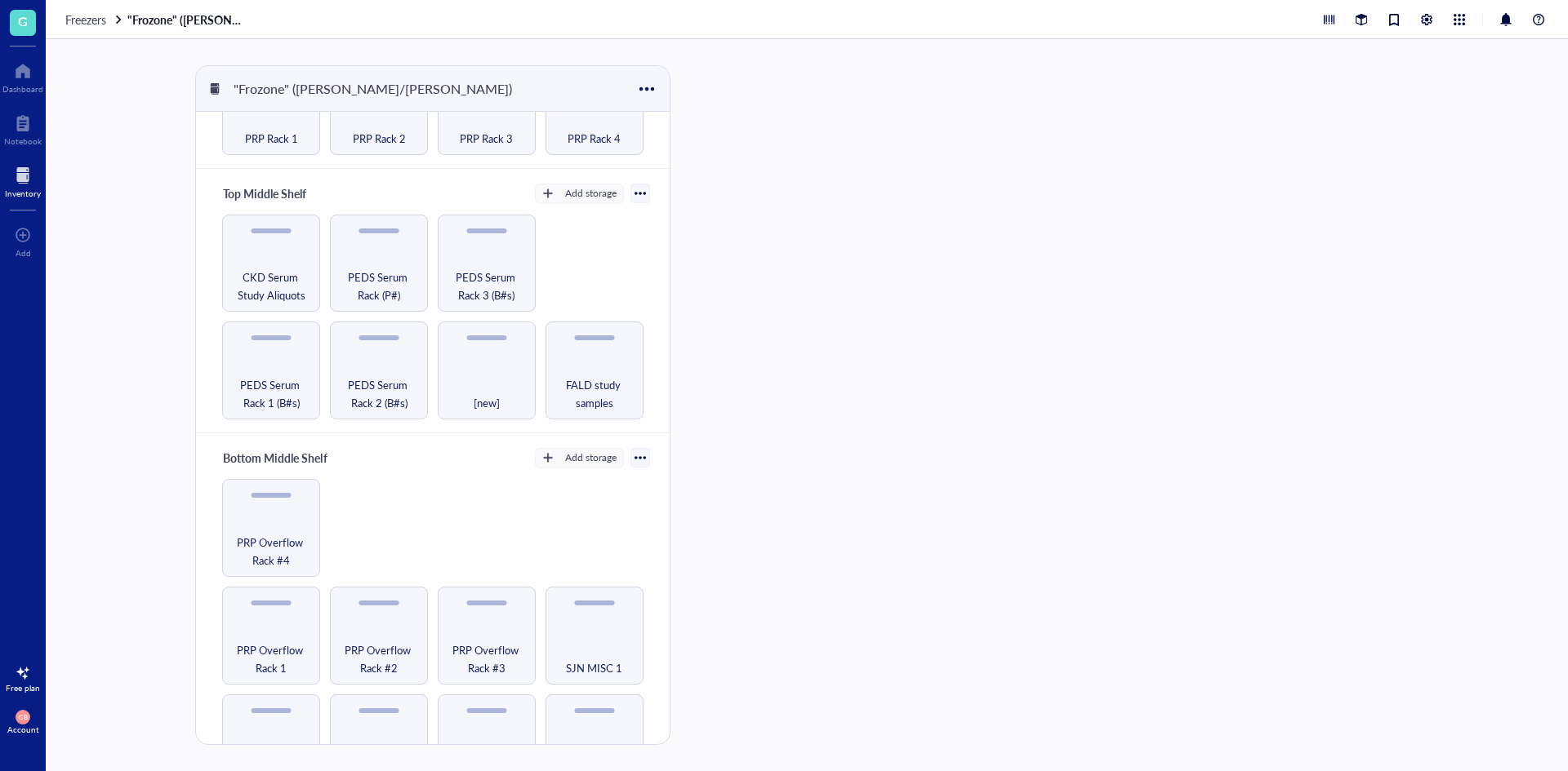
scroll to position [244, 0]
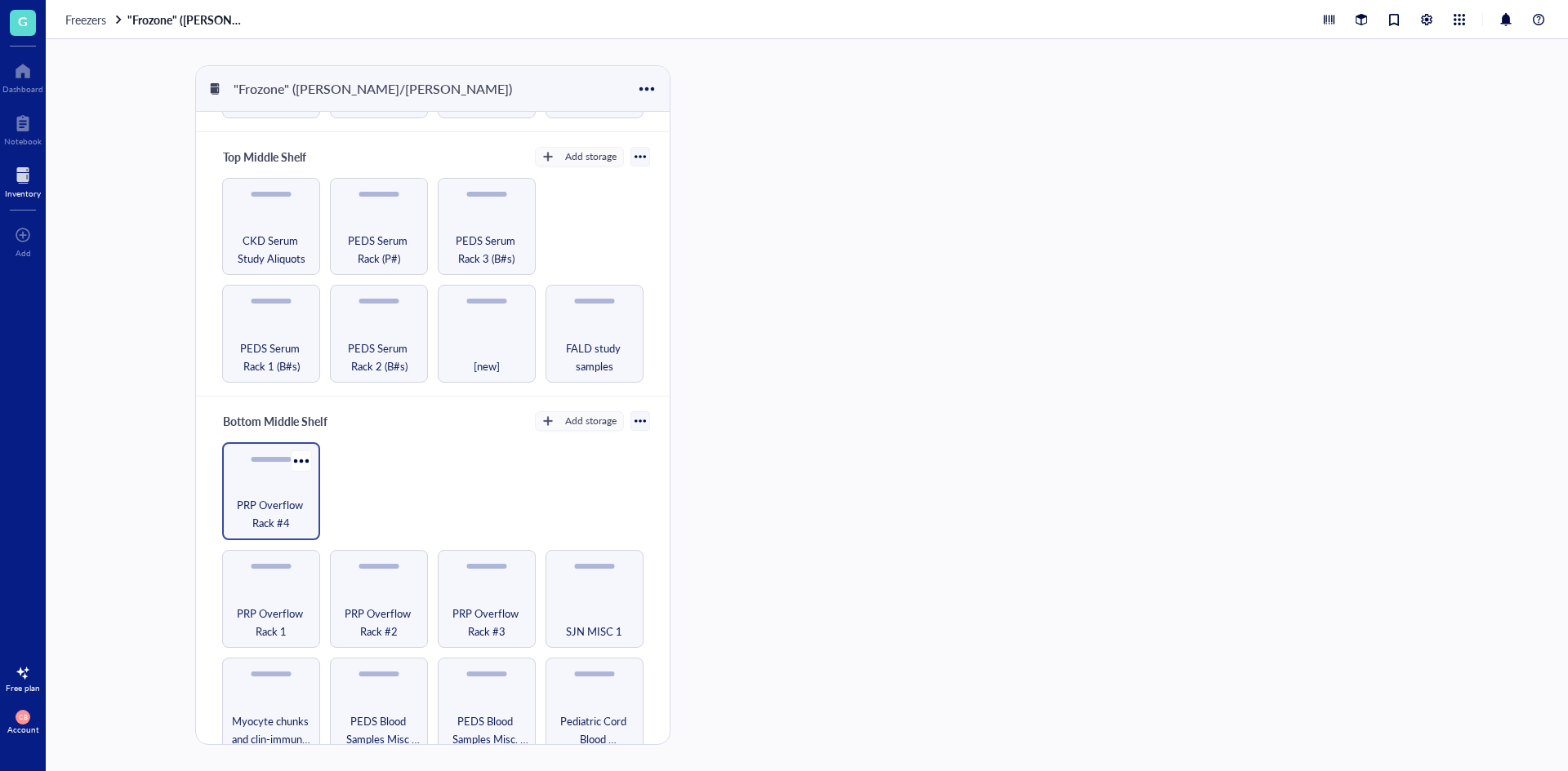
click at [306, 497] on span "PRP Overflow Rack #4" at bounding box center [271, 514] width 82 height 36
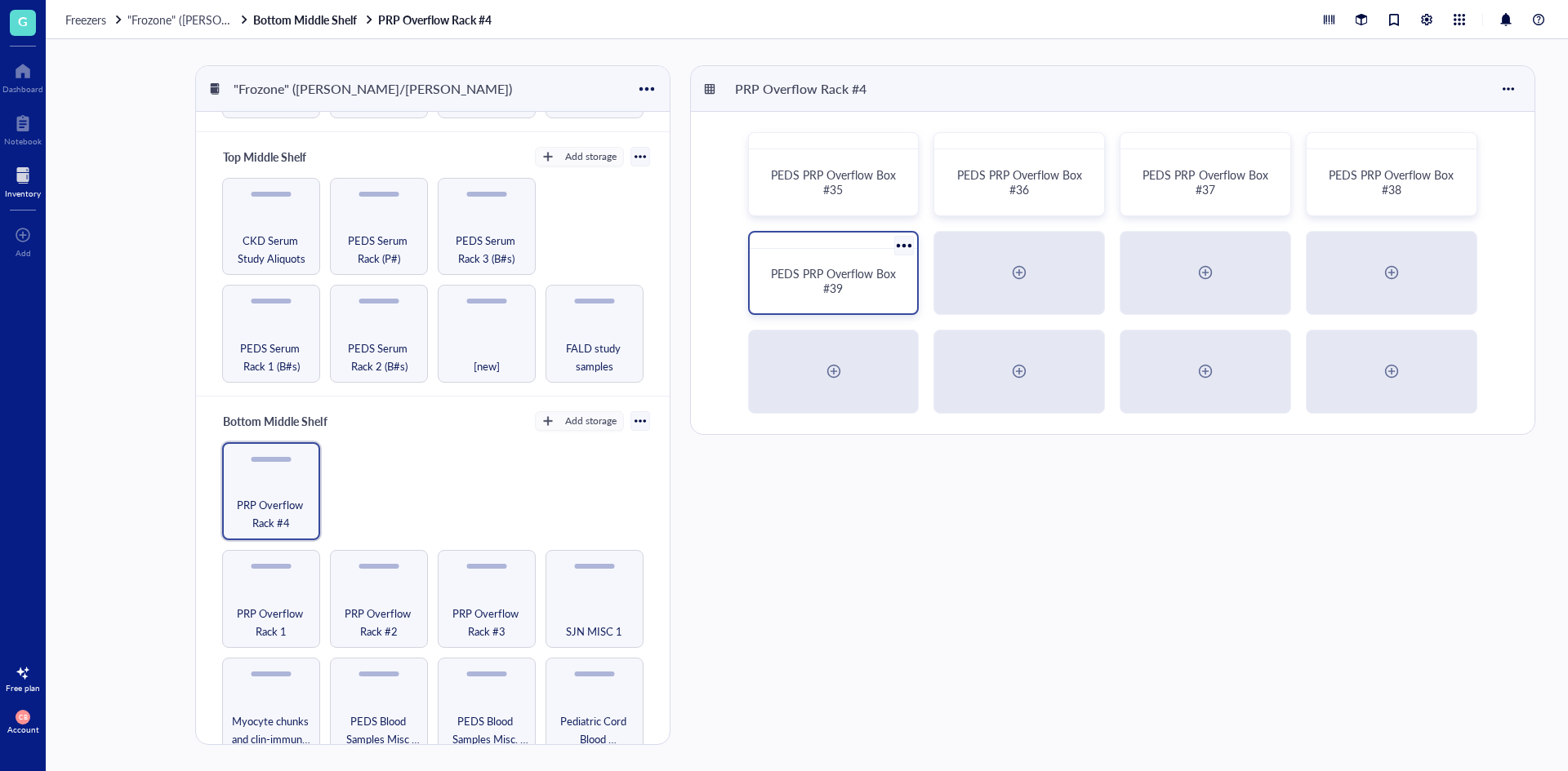
click at [795, 270] on span "PEDS PRP Overflow Box #39" at bounding box center [834, 280] width 128 height 31
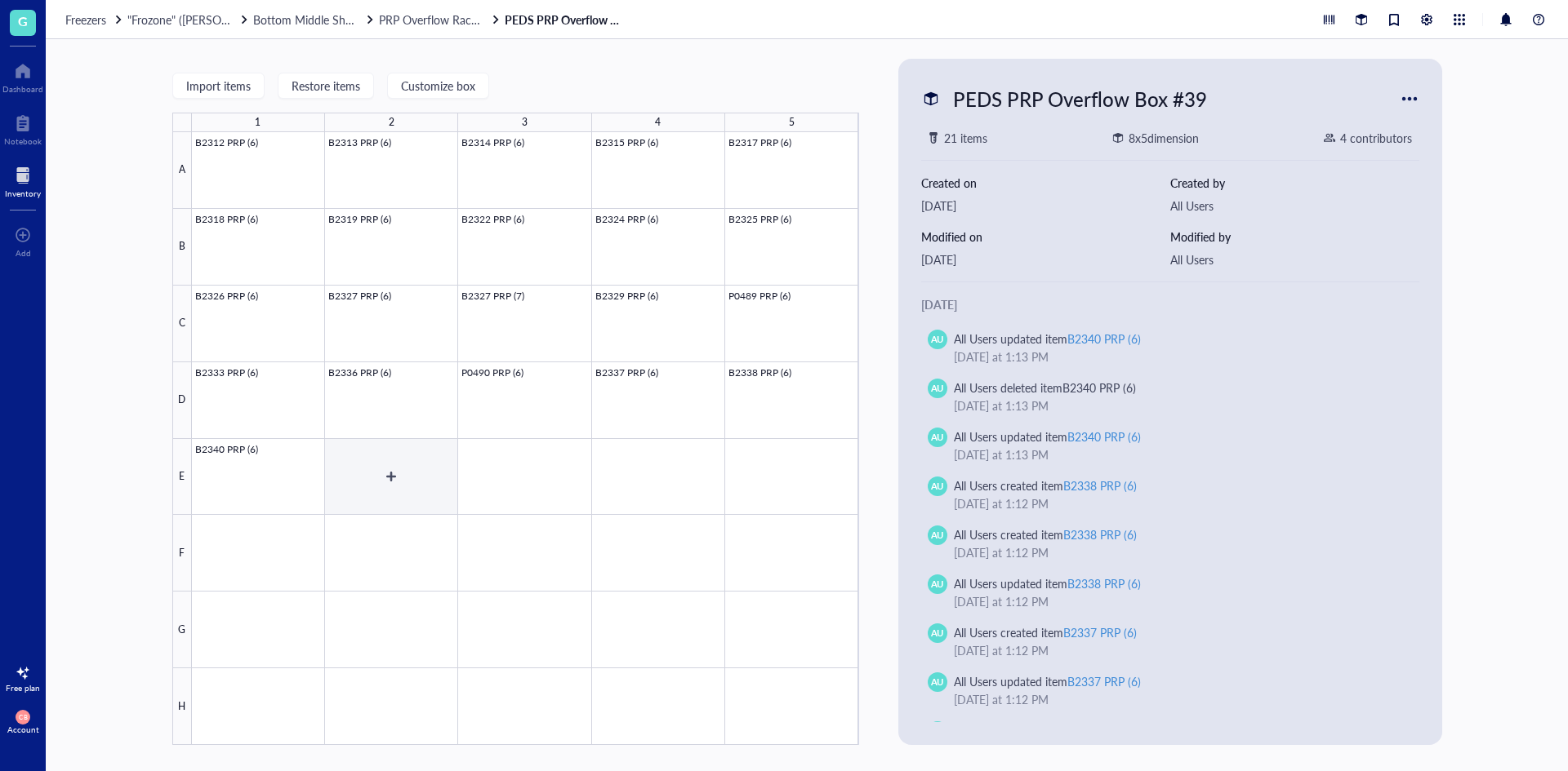
click at [396, 456] on div at bounding box center [525, 438] width 667 height 613
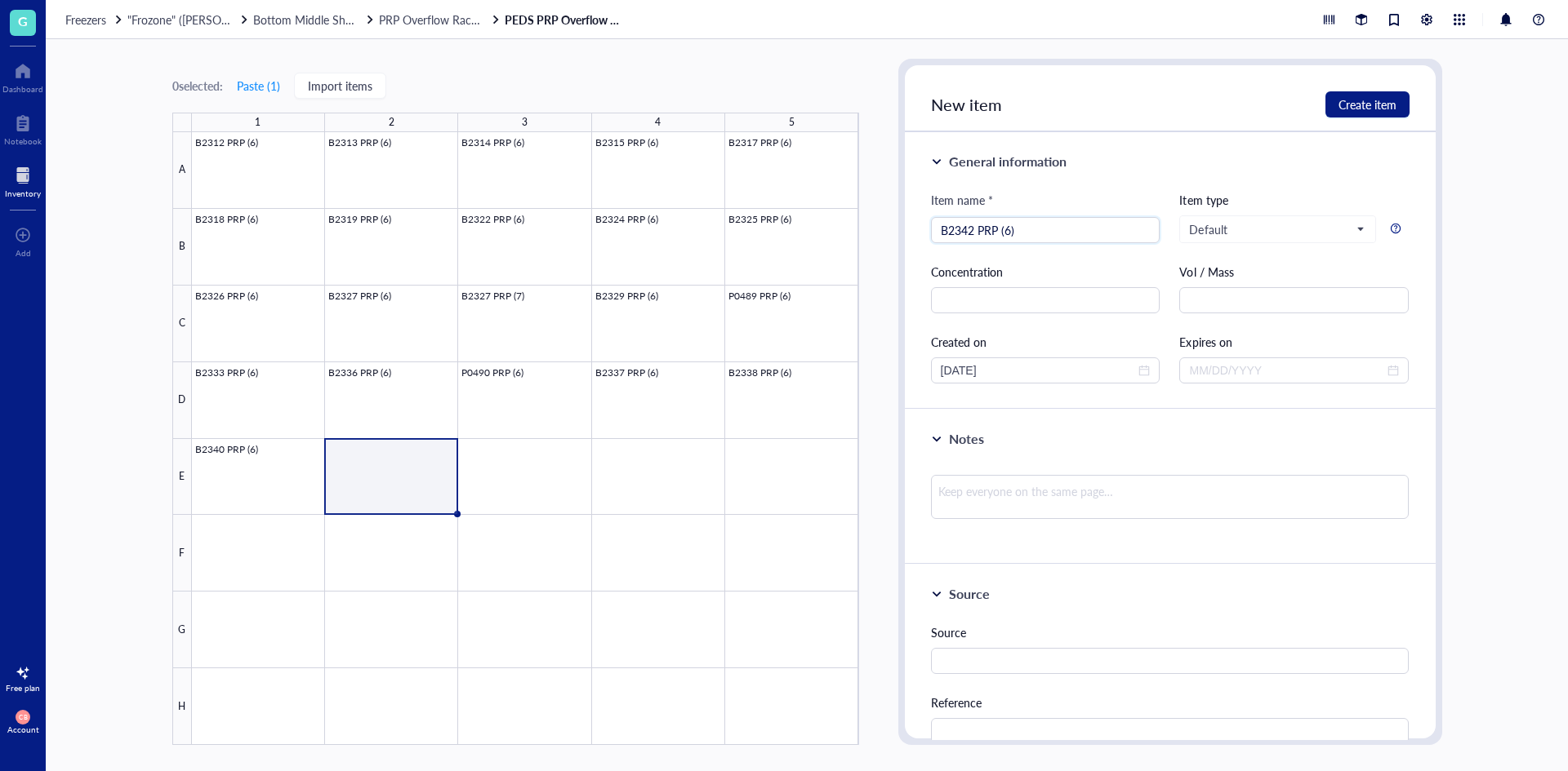
type input "B2342 PRP (6)"
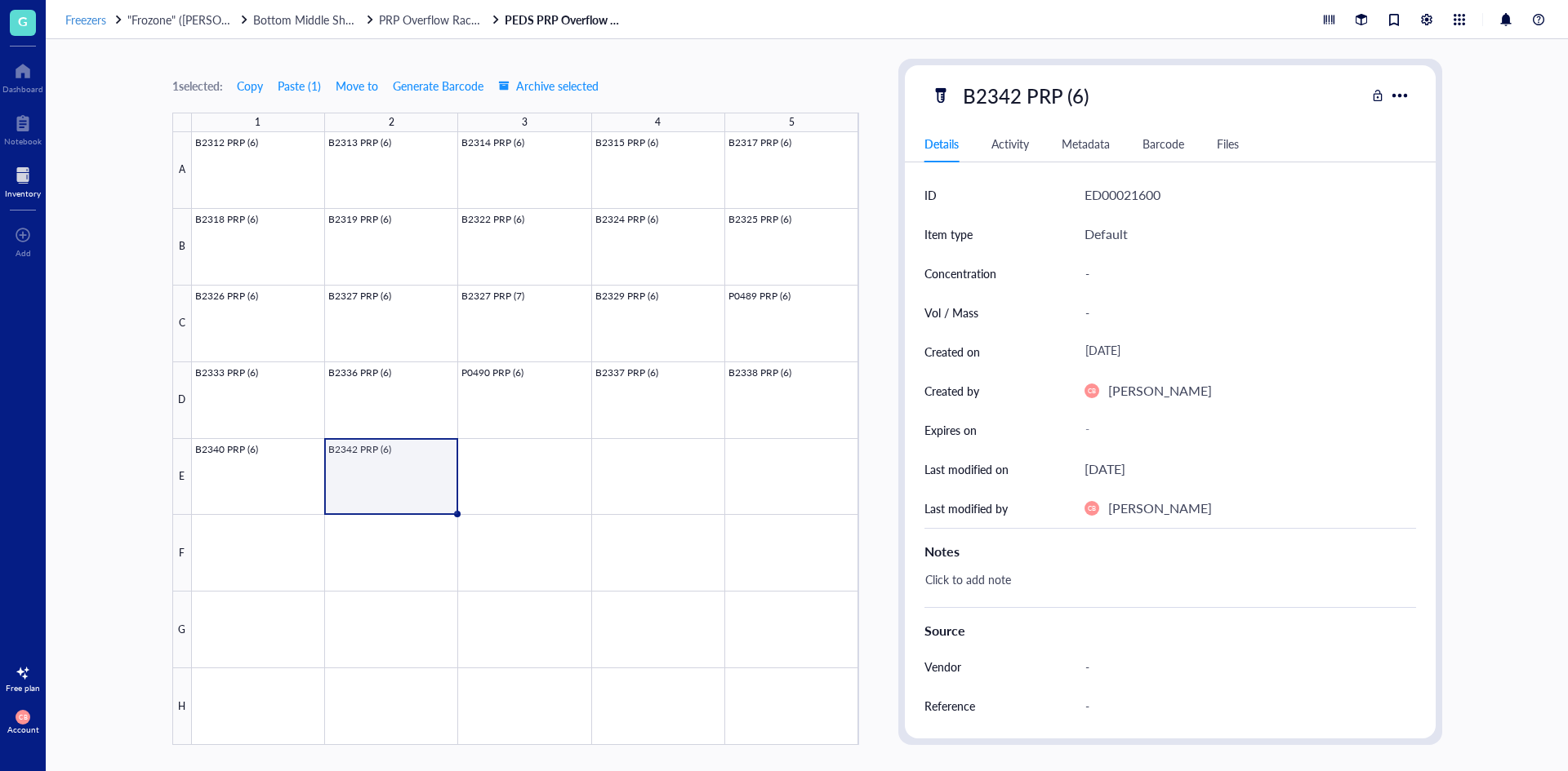
click at [114, 13] on div "Freezers" at bounding box center [94, 19] width 59 height 15
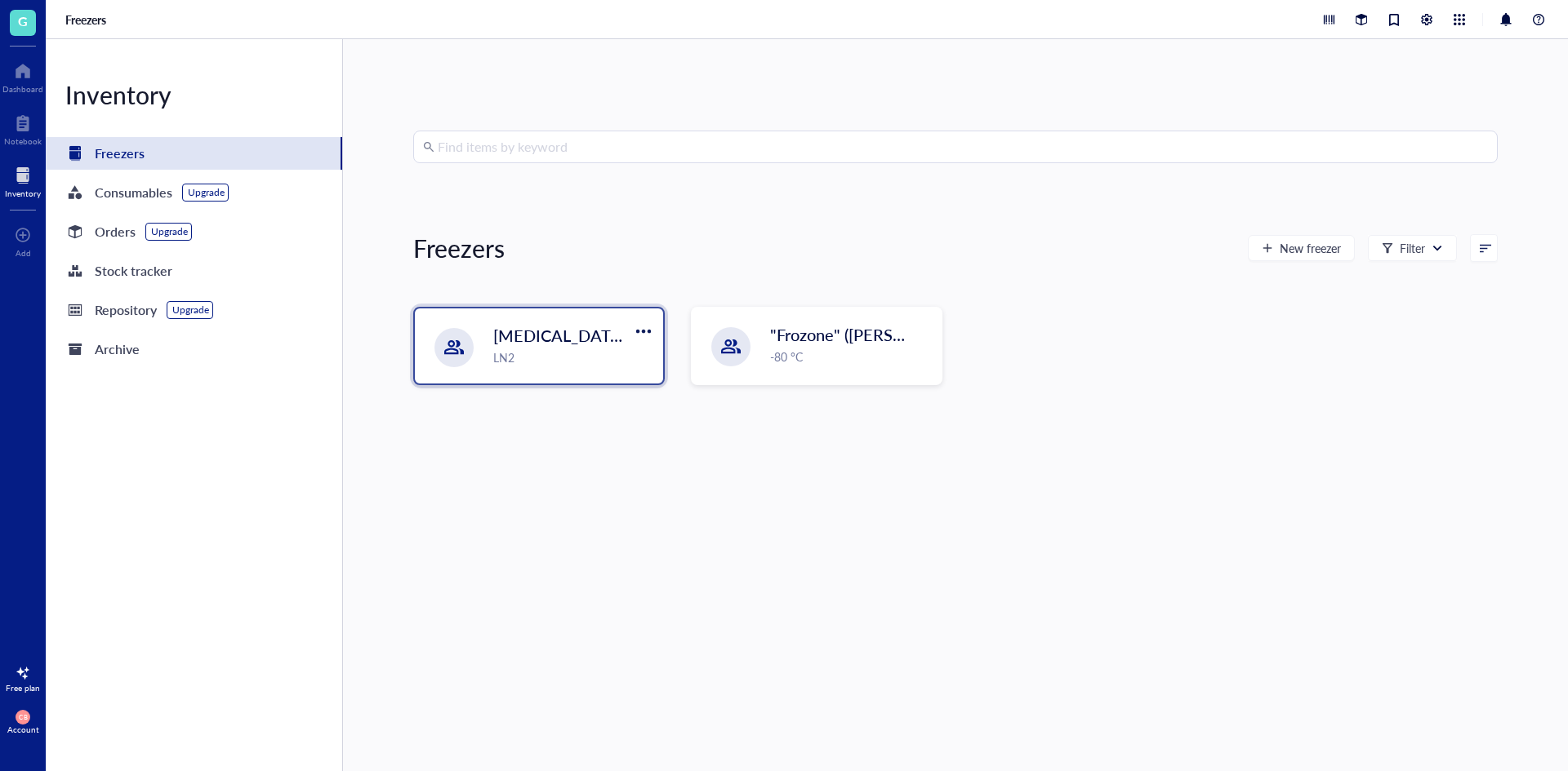
click at [487, 327] on div "[MEDICAL_DATA] Storage ([PERSON_NAME]/[PERSON_NAME]) LN2" at bounding box center [539, 345] width 248 height 75
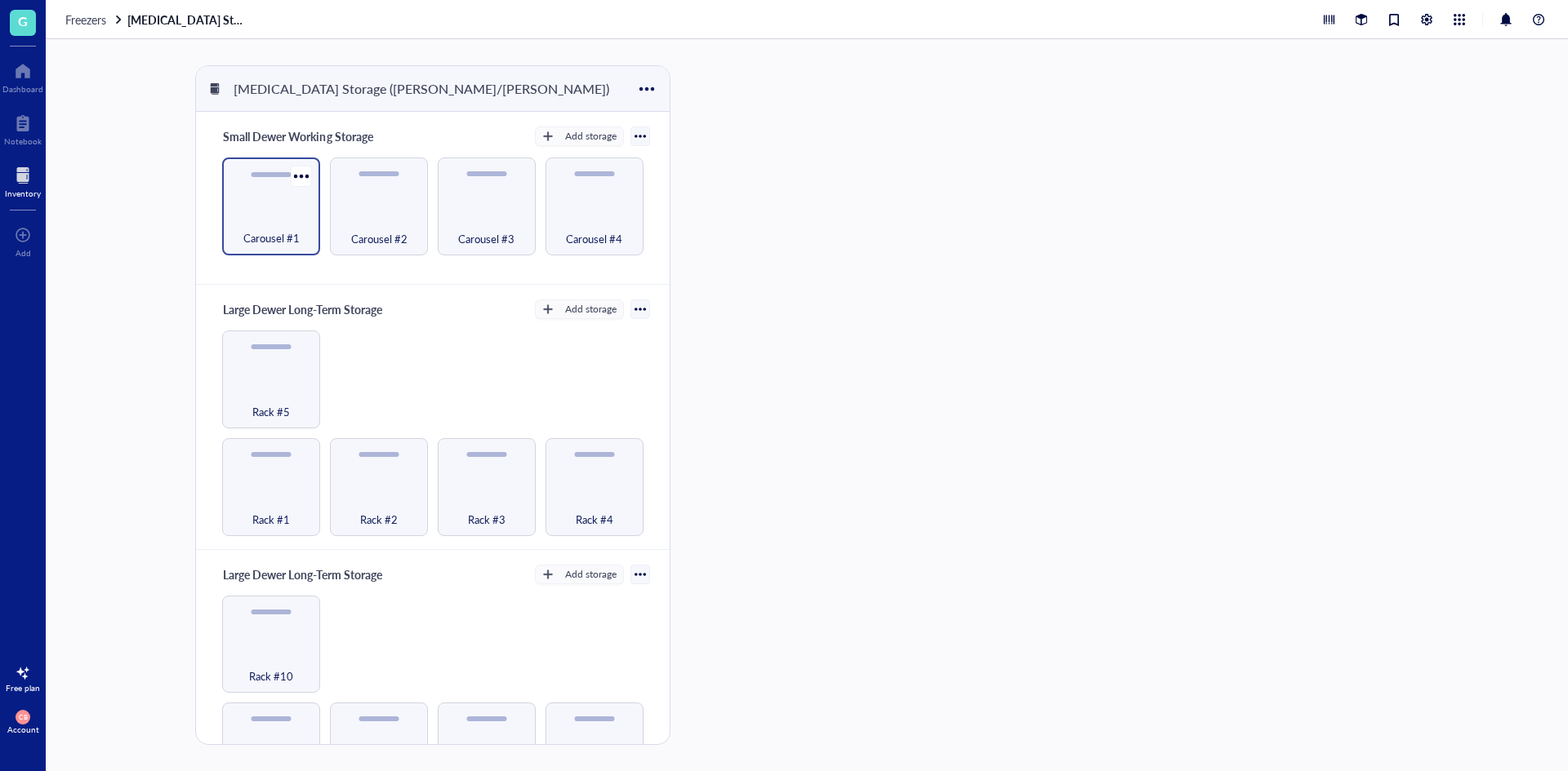
click at [274, 199] on div "Carousel #1" at bounding box center [271, 206] width 98 height 98
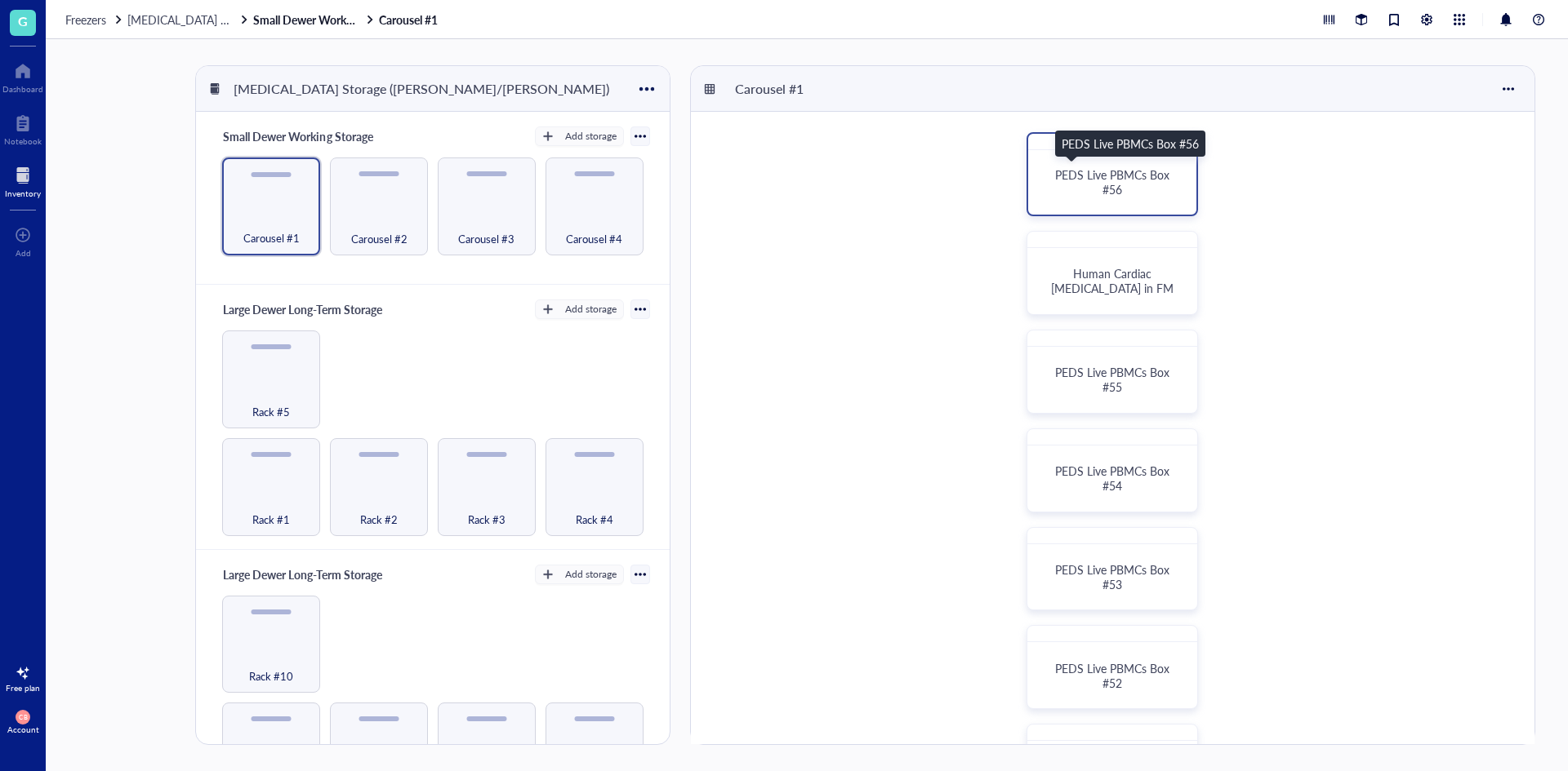
click at [1130, 187] on div "PEDS Live PBMCs Box #56" at bounding box center [1112, 181] width 129 height 29
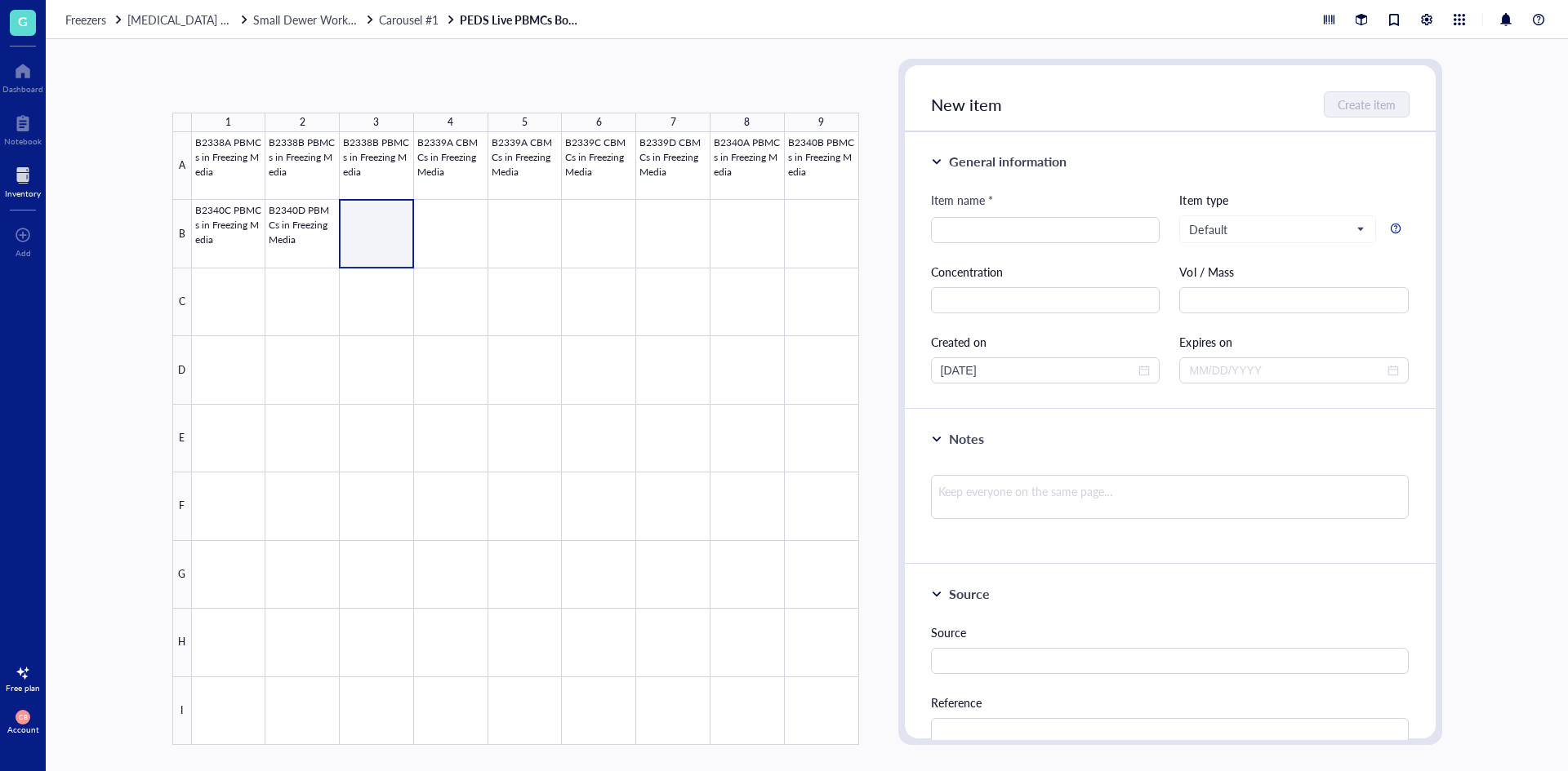
click at [405, 240] on div at bounding box center [525, 438] width 667 height 613
type input "B2342A PBMCs in Freezing Media"
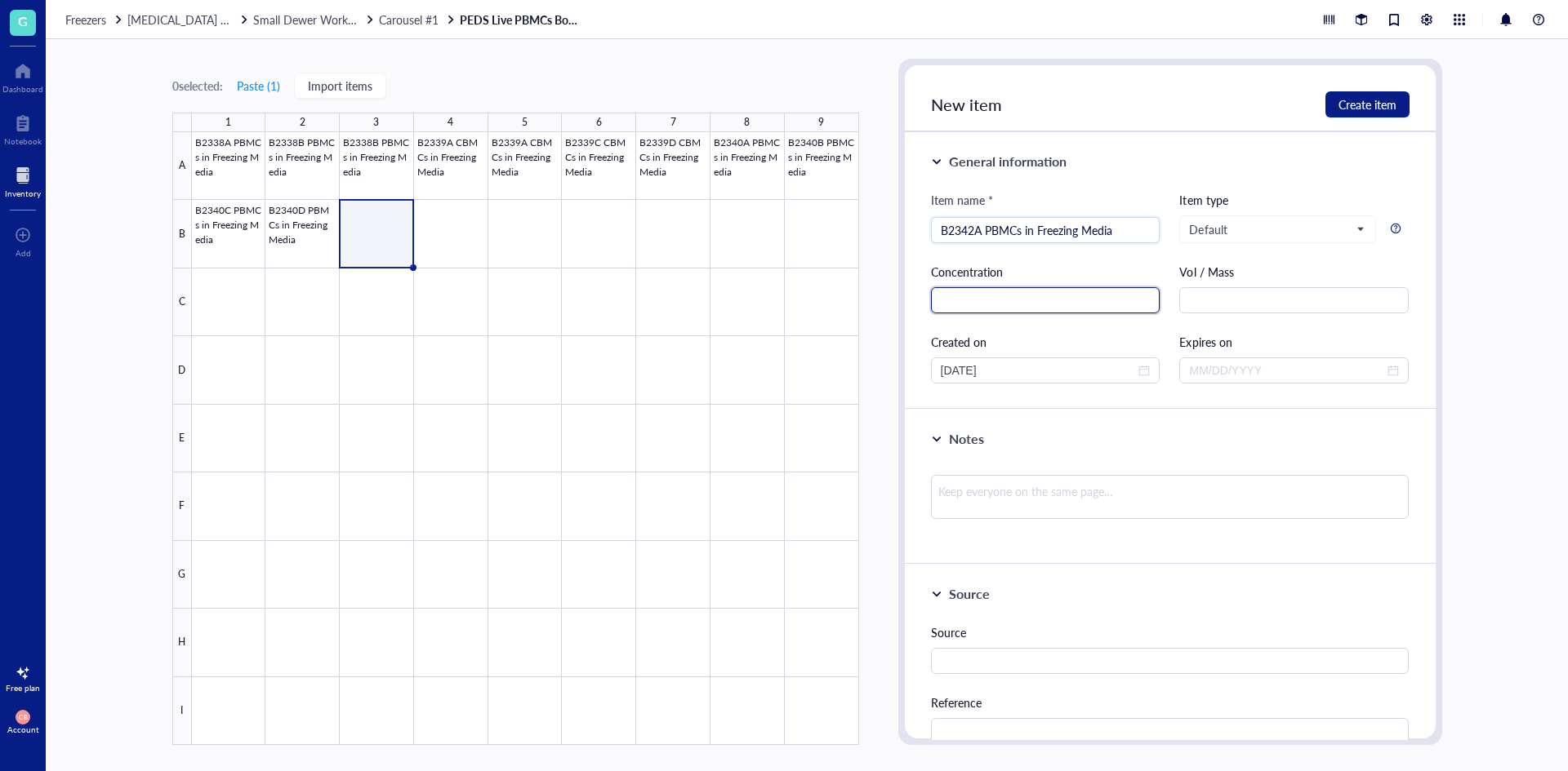
click at [1124, 301] on input "text" at bounding box center [1045, 300] width 229 height 26
type input "4.43e6"
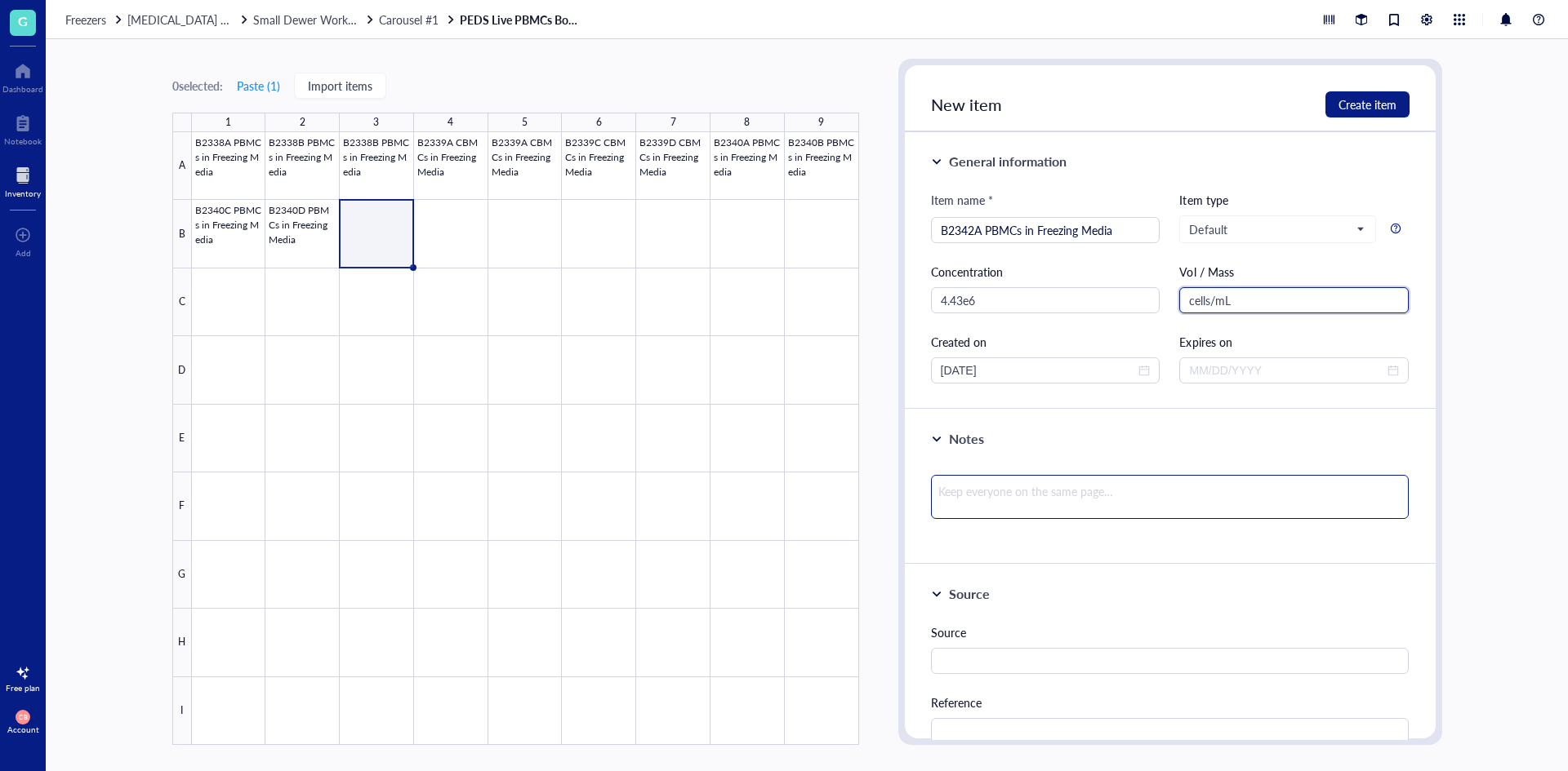
type input "cells/mL"
click at [1040, 501] on textarea at bounding box center [1169, 497] width 478 height 44
type textarea "S"
type textarea "Sl"
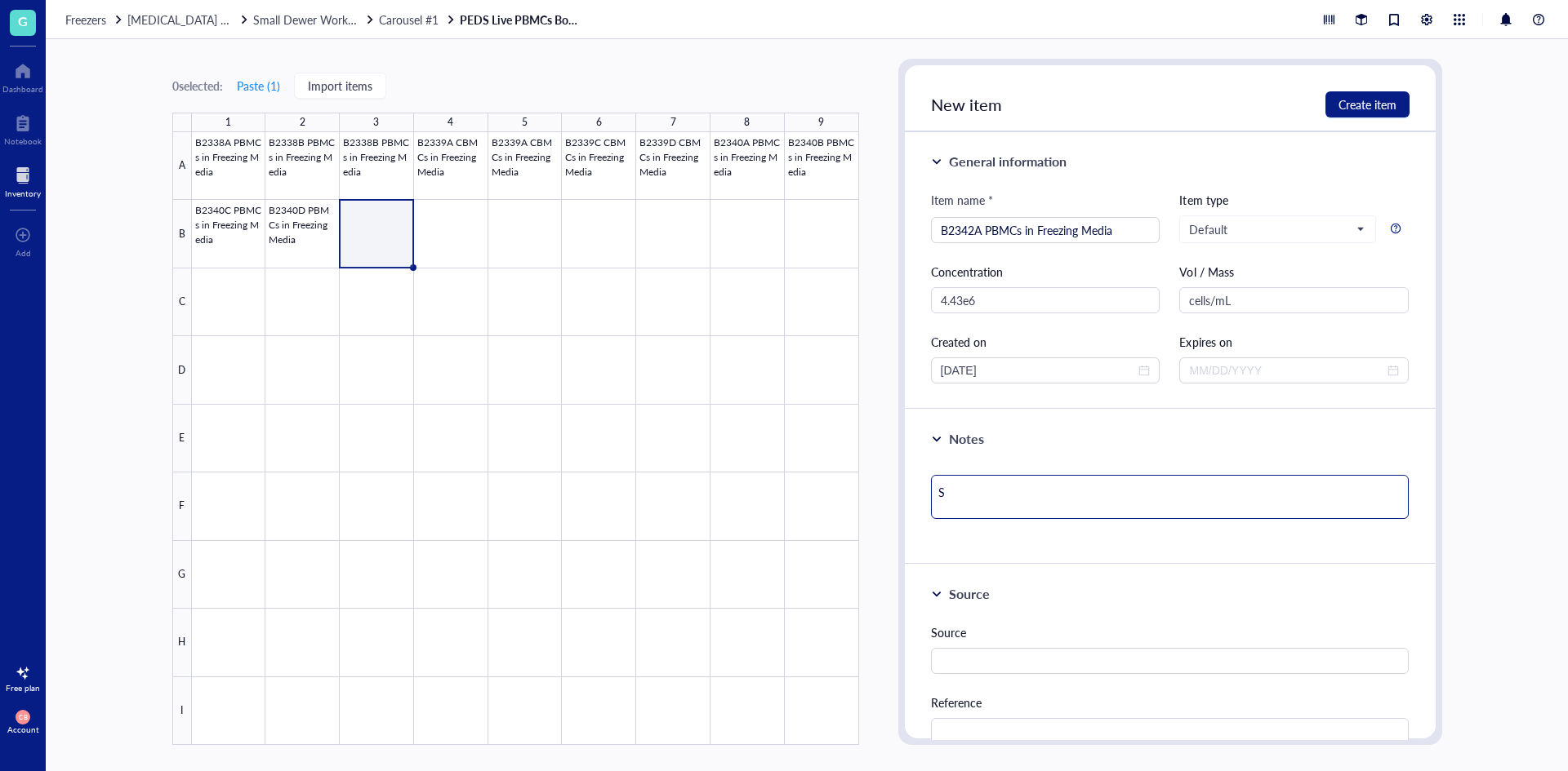
type textarea "Sl"
type textarea "Slo"
type textarea "Slot"
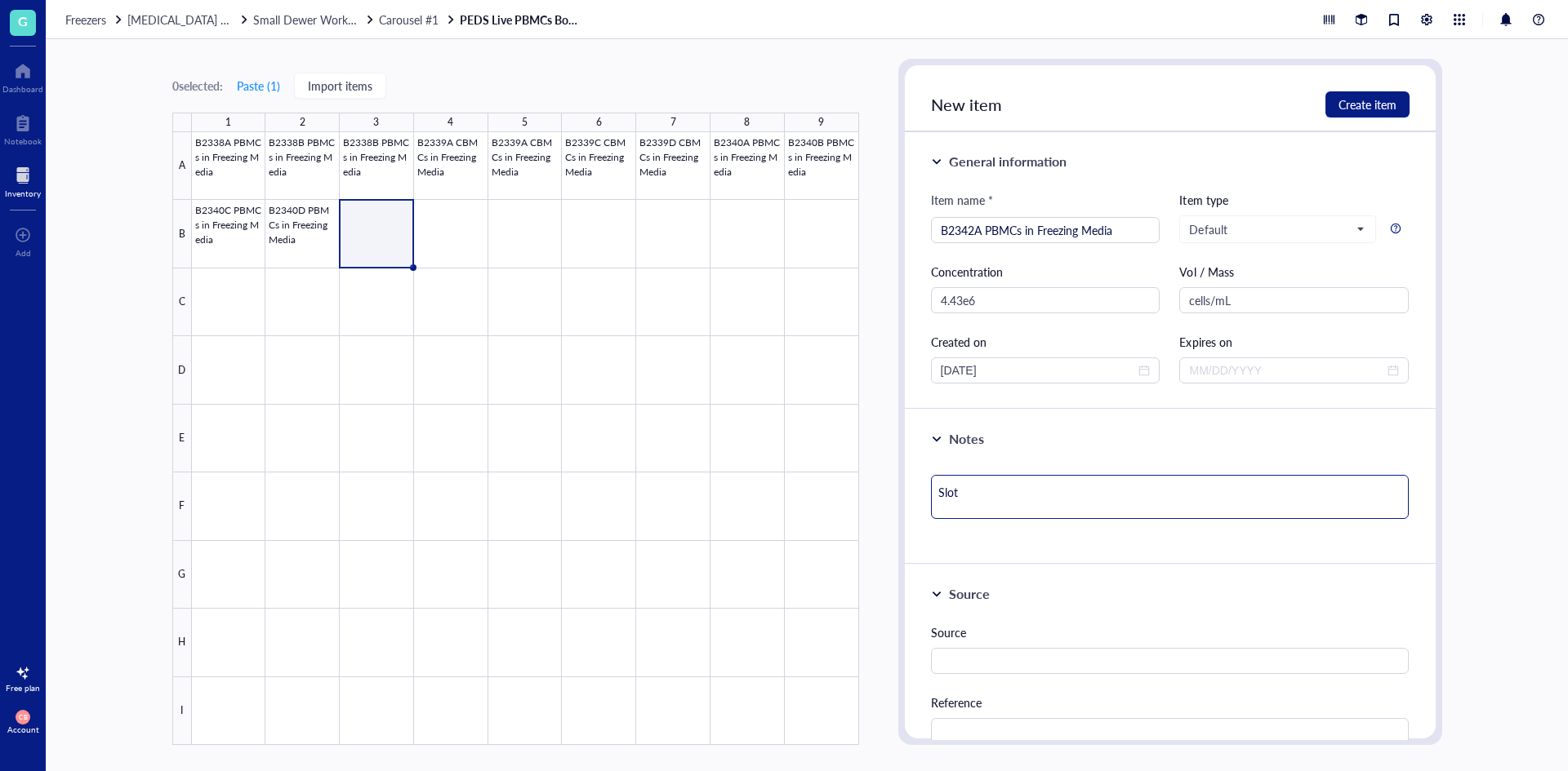
type textarea "Slot#"
type textarea "Slot# 1"
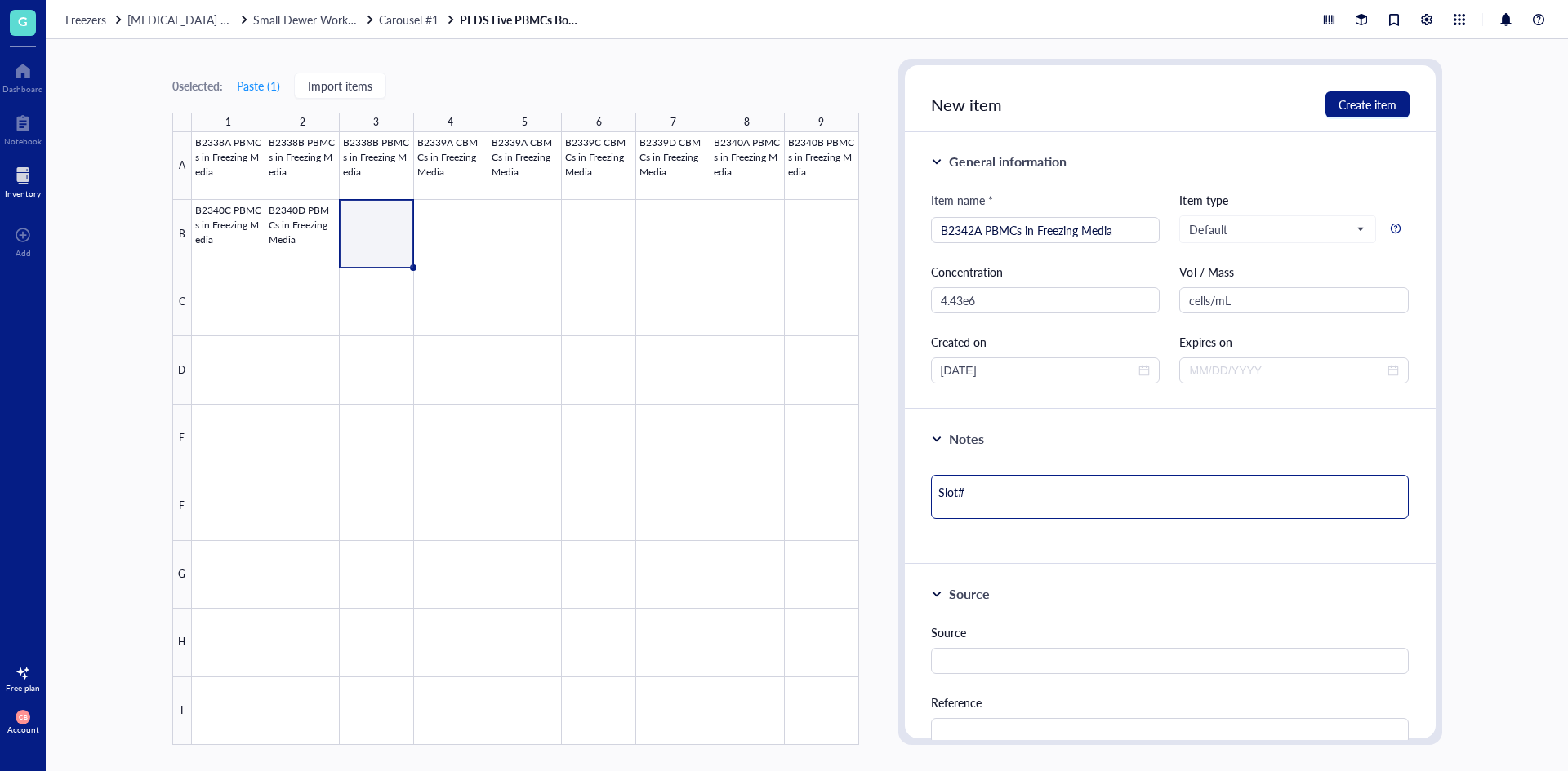
type textarea "Slot# 1"
type textarea "Slot# 12"
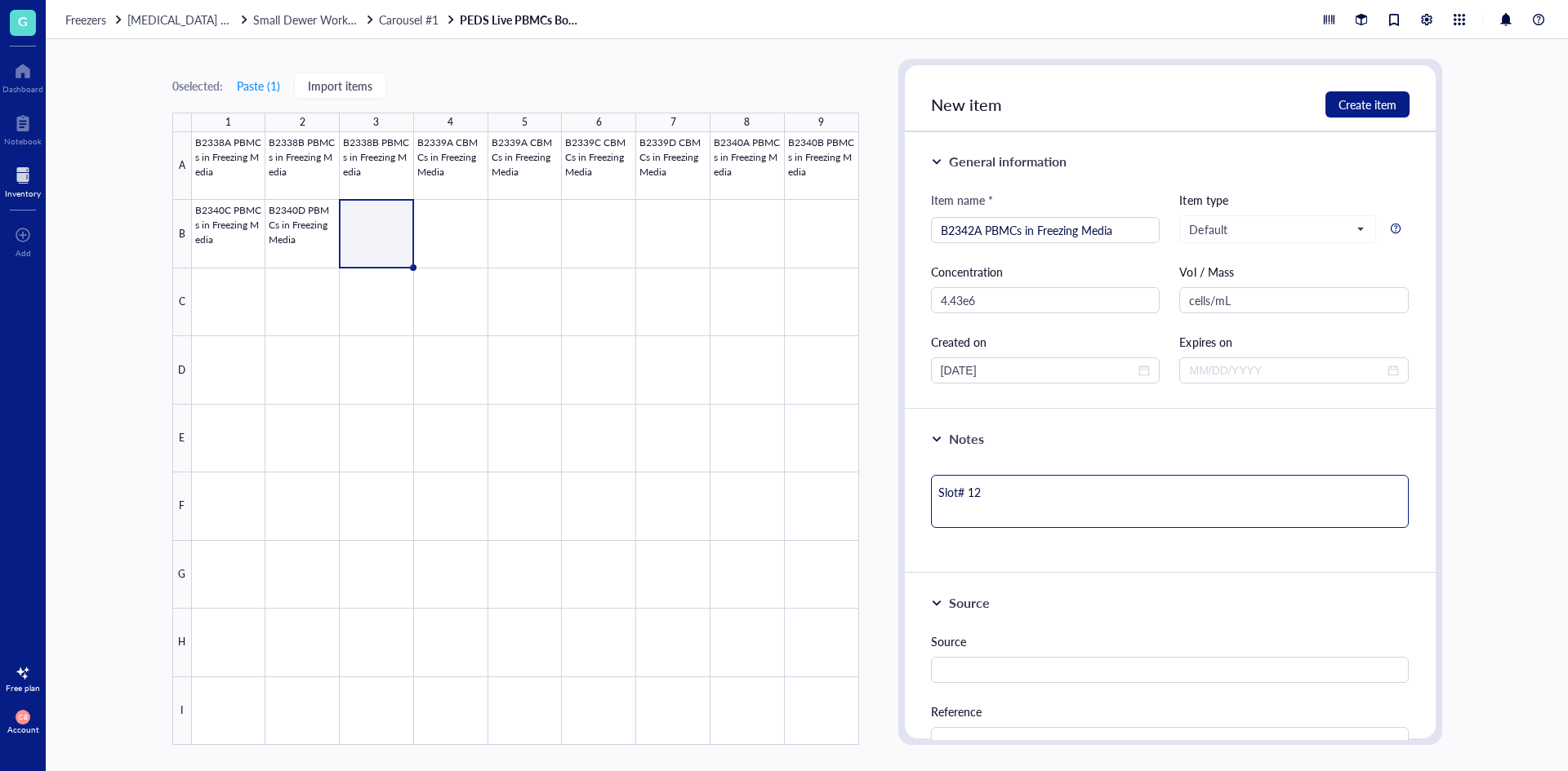
type textarea "Slot# 12 V"
type textarea "Slot# 12 Vi"
type textarea "Slot# 12 Via"
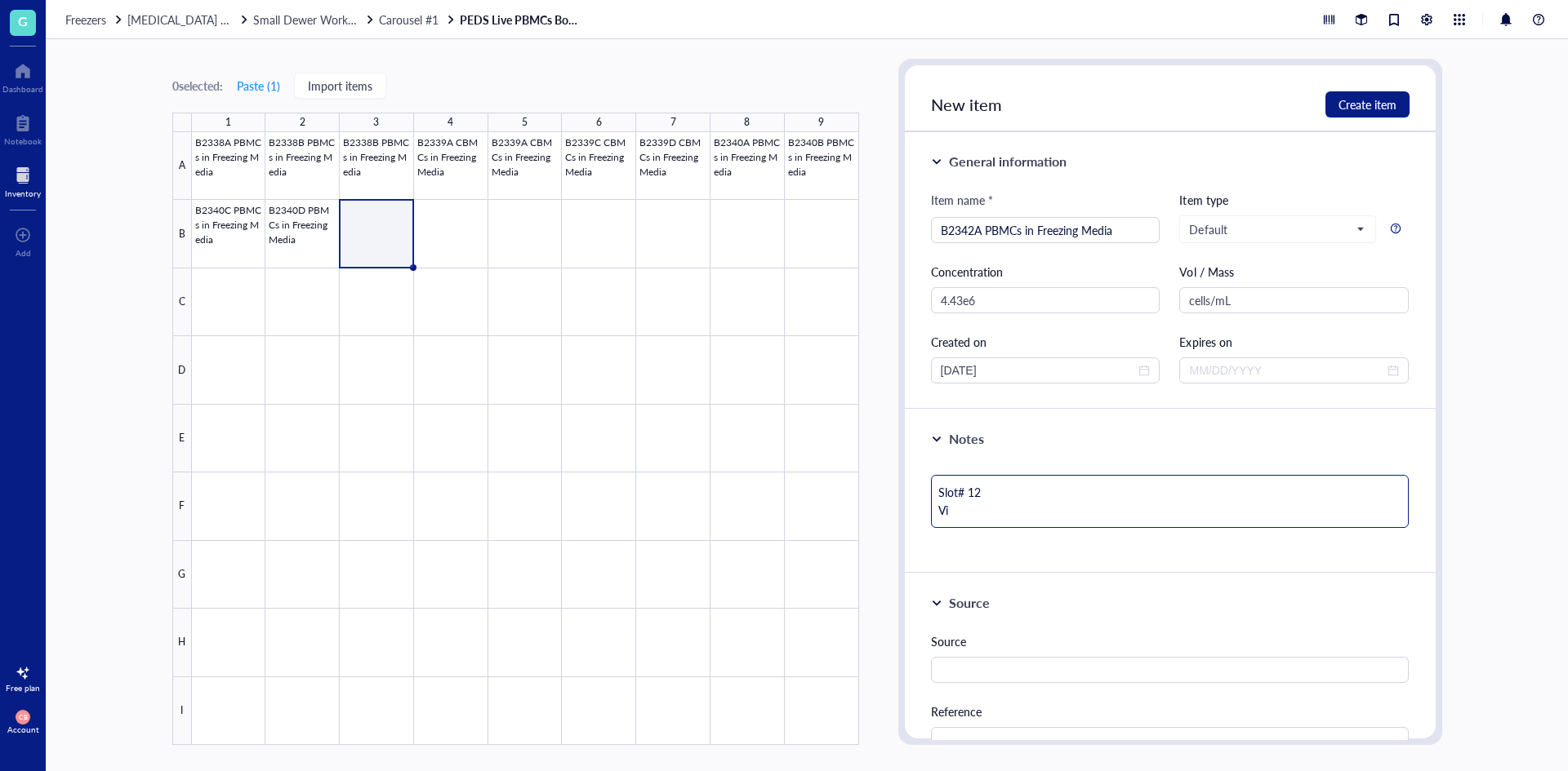
type textarea "Slot# 12 Via"
type textarea "Slot# 12 Viab"
type textarea "Slot# 12 Viabi"
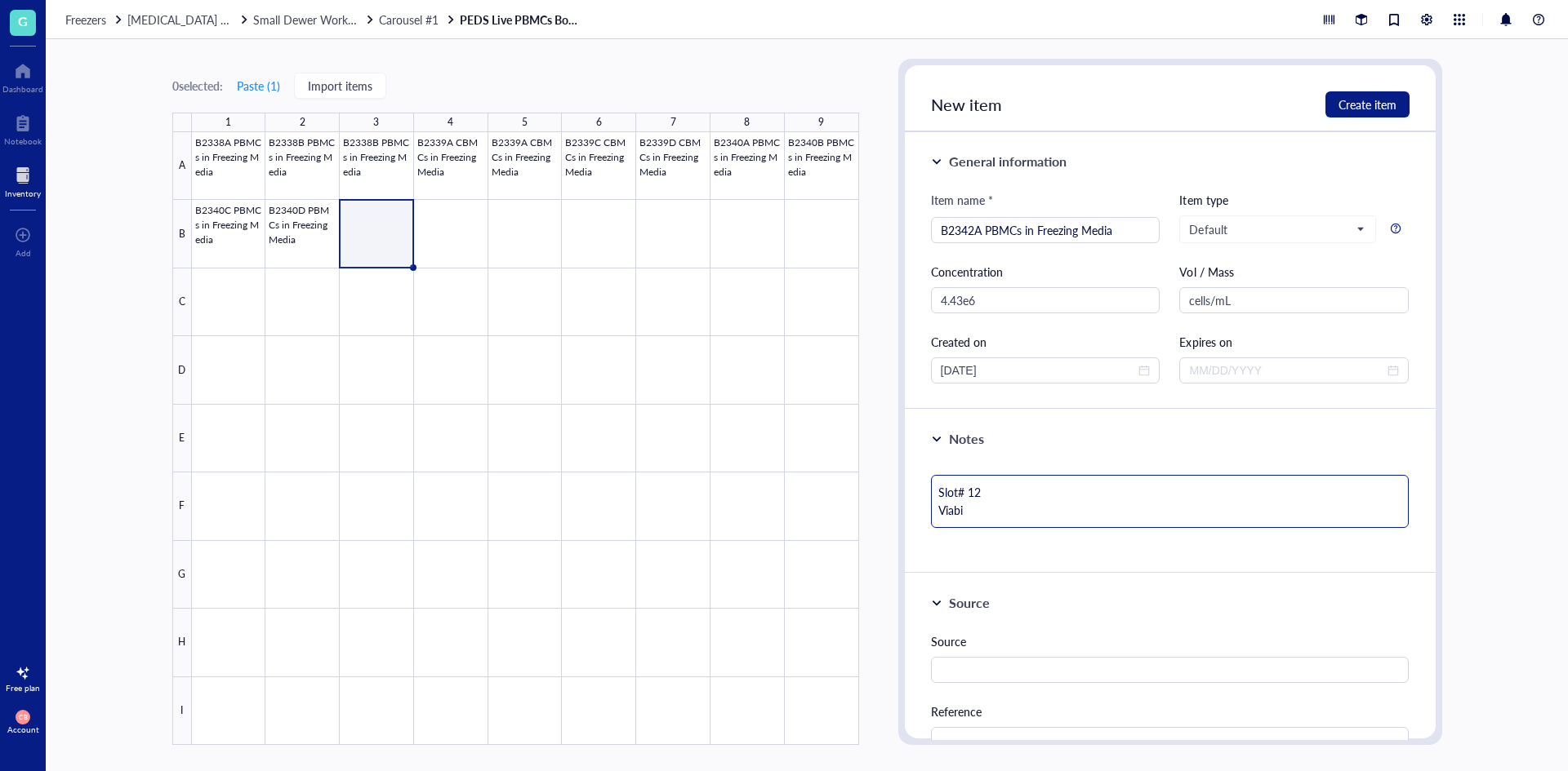
type textarea "Slot# 12 Viabil"
type textarea "Slot# 12 Viabili"
type textarea "Slot# 12 Viabilit"
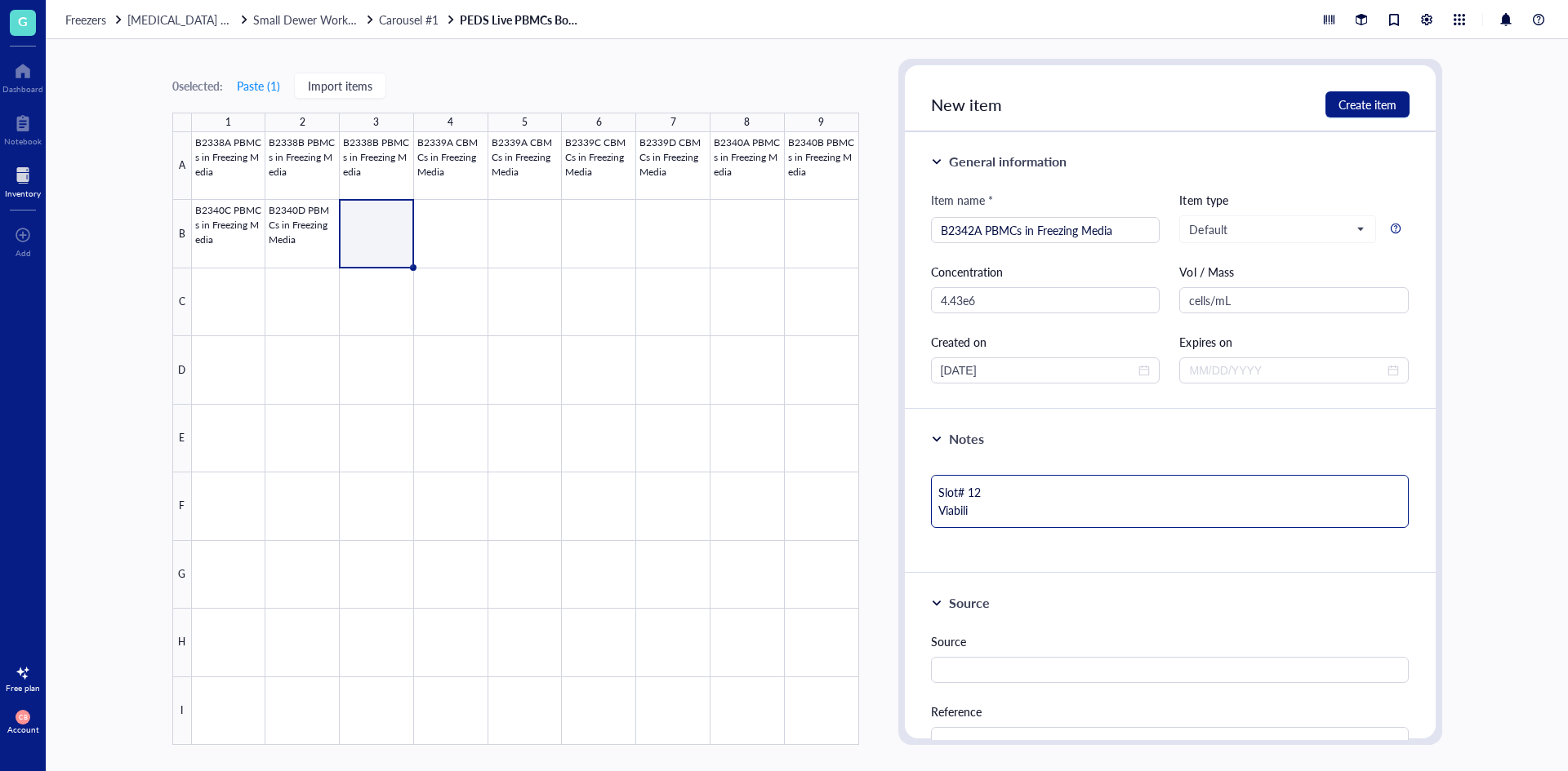
type textarea "Slot# 12 Viabilit"
type textarea "Slot# 12 Viability"
type textarea "Slot# 12 Viability:"
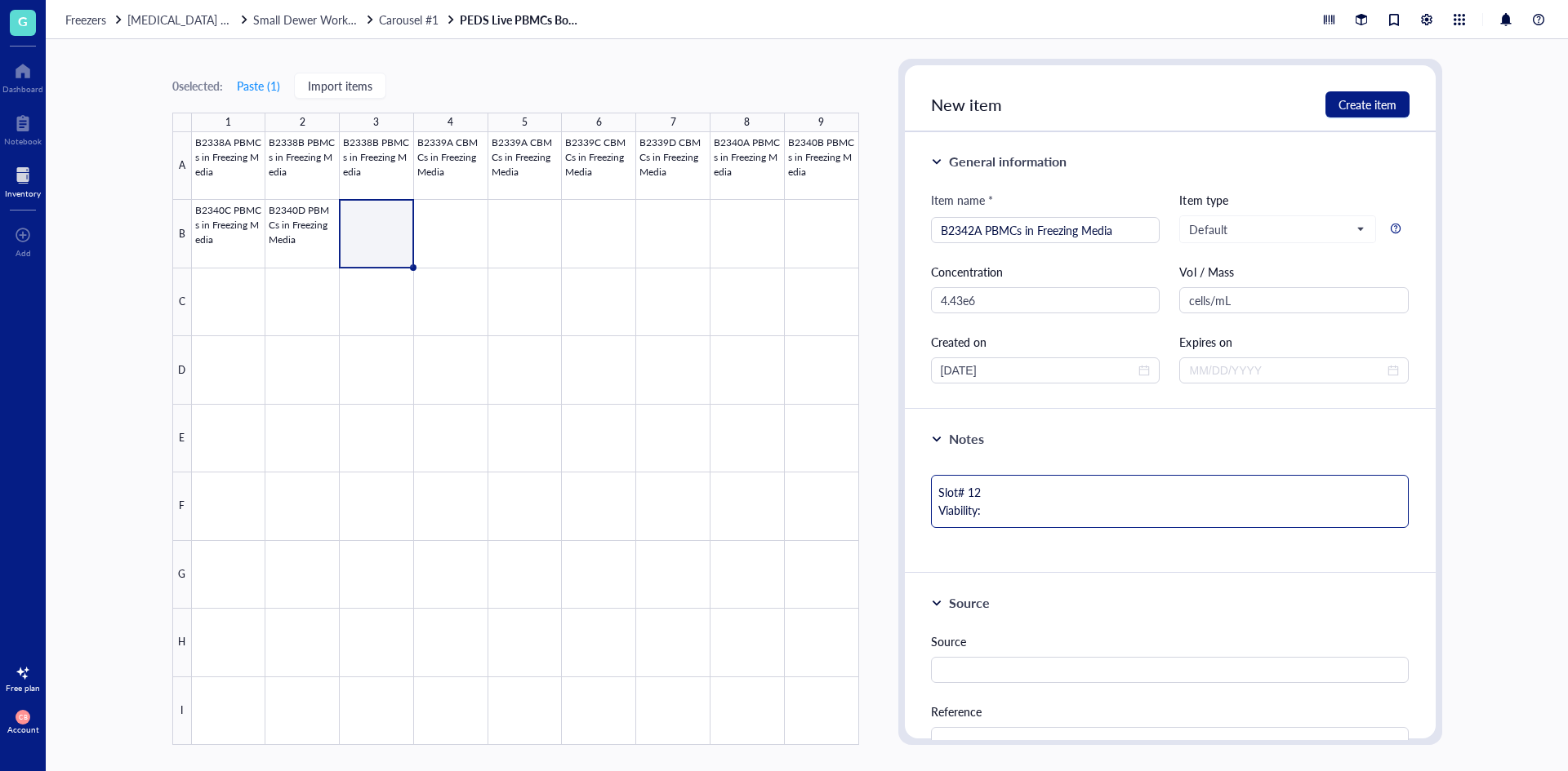
type textarea "Slot# 12 Viability:"
type textarea "Slot# 12 Viability: 9"
type textarea "Slot# 12 Viability: 99"
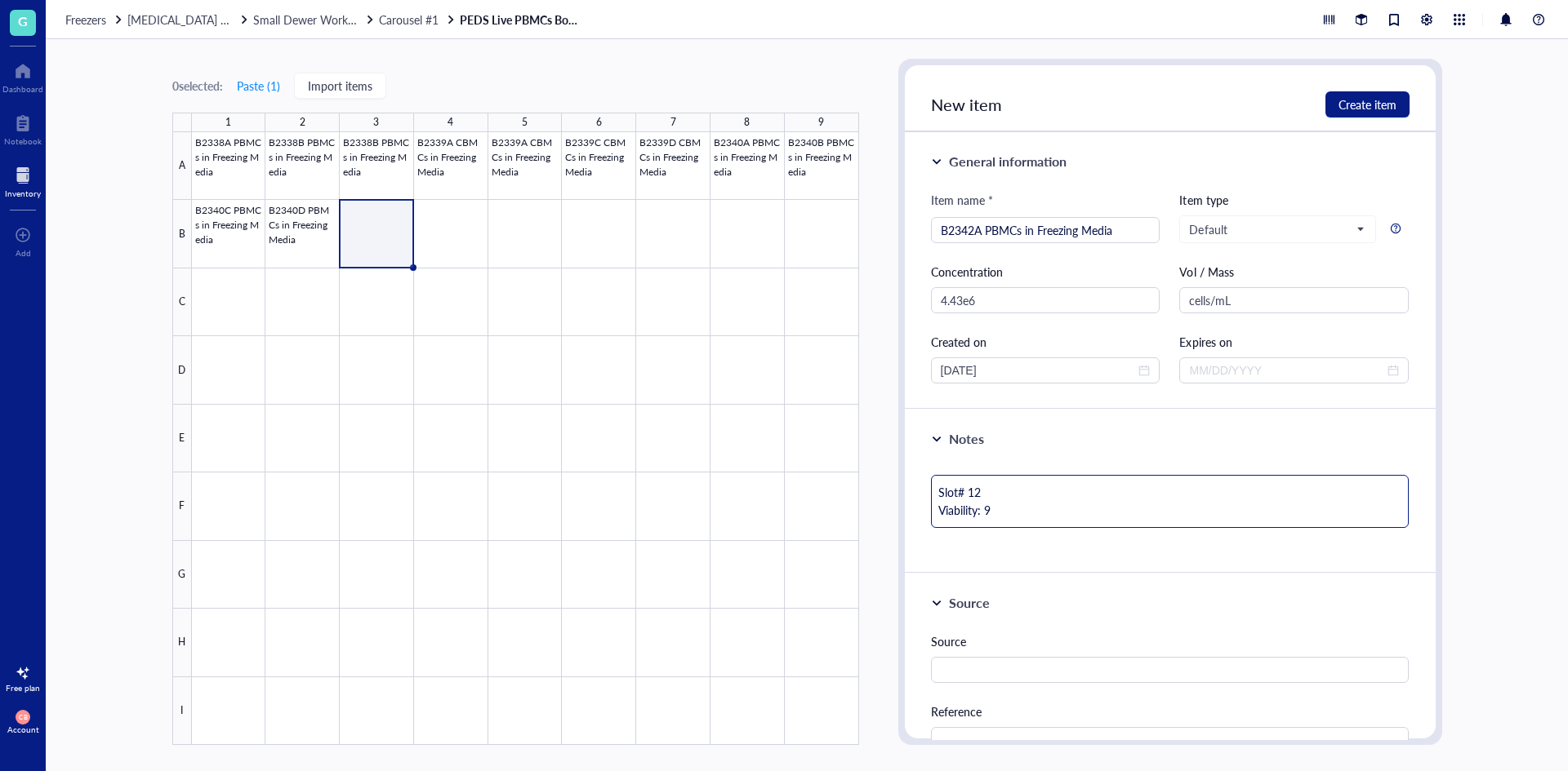
type textarea "Slot# 12 Viability: 99"
type textarea "Slot# 12 Viability: 995"
type textarea "Slot# 12 Viability: 99"
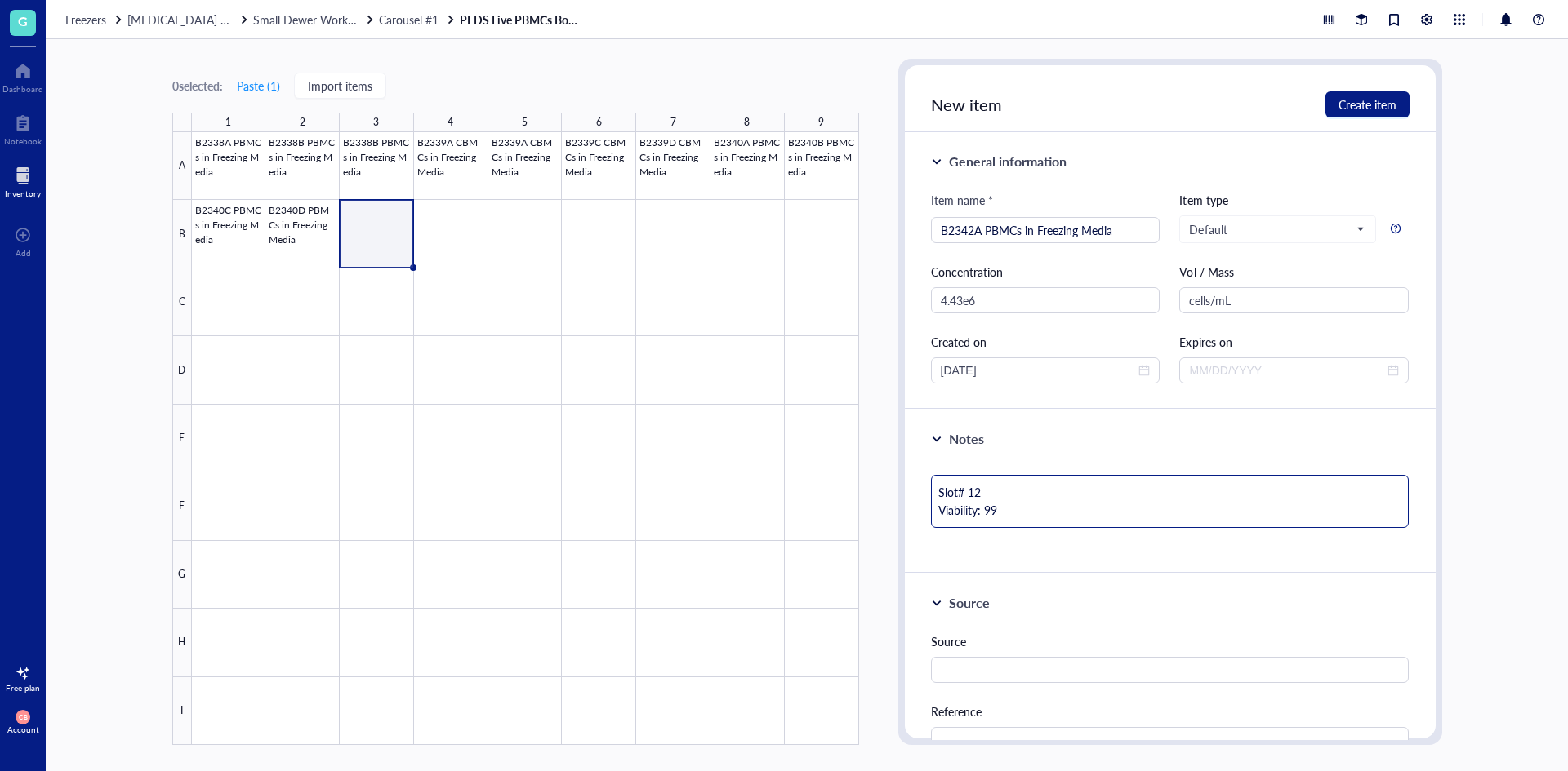
type textarea "Slot# 12 Viability: 99."
type textarea "Slot# 12 Viability: 99.5"
type textarea "Slot# 12 Viability: 99.5%"
click at [1357, 98] on span "Create item" at bounding box center [1367, 104] width 58 height 13
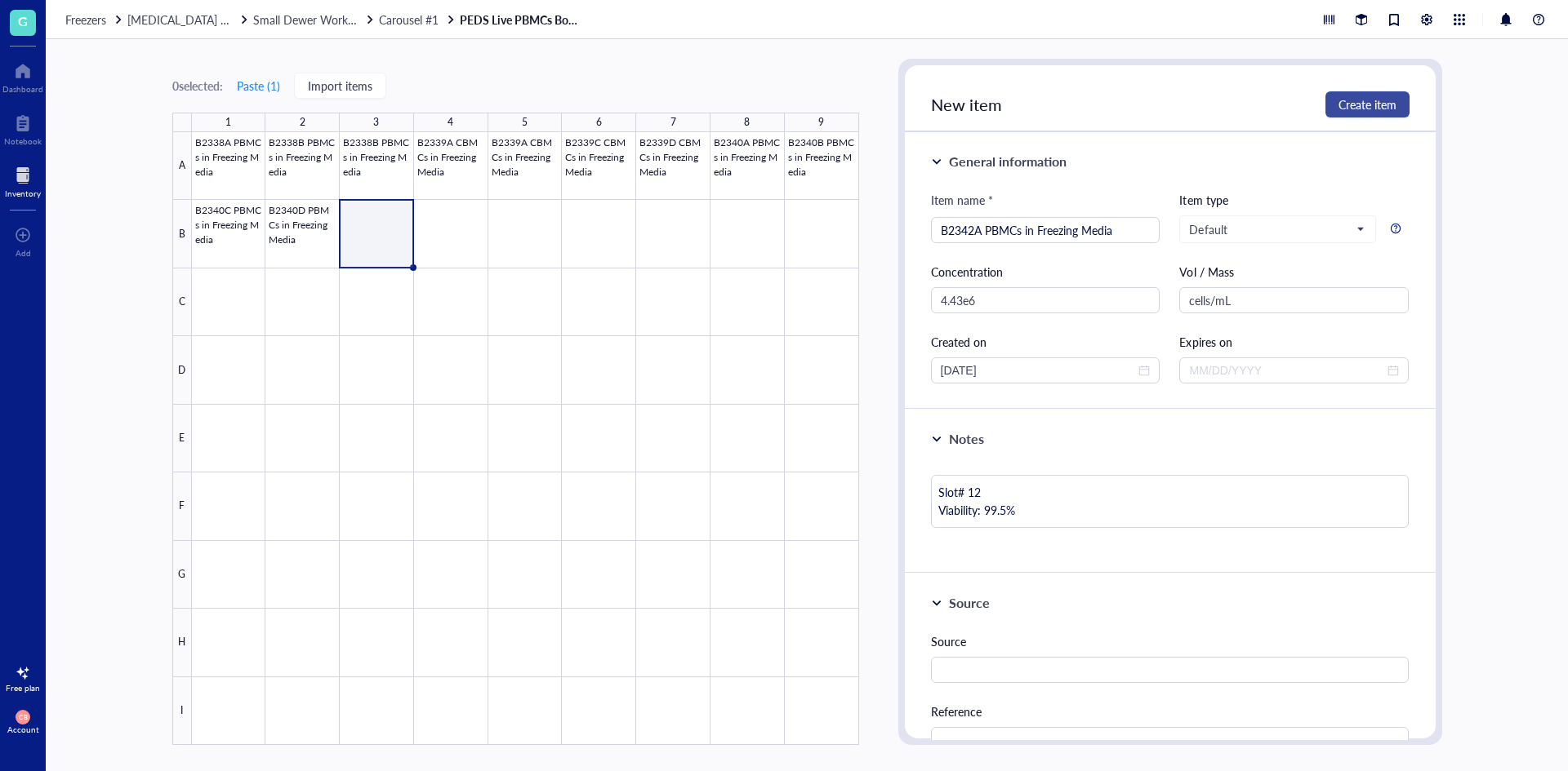
type textarea "Keep everyone on the same page…"
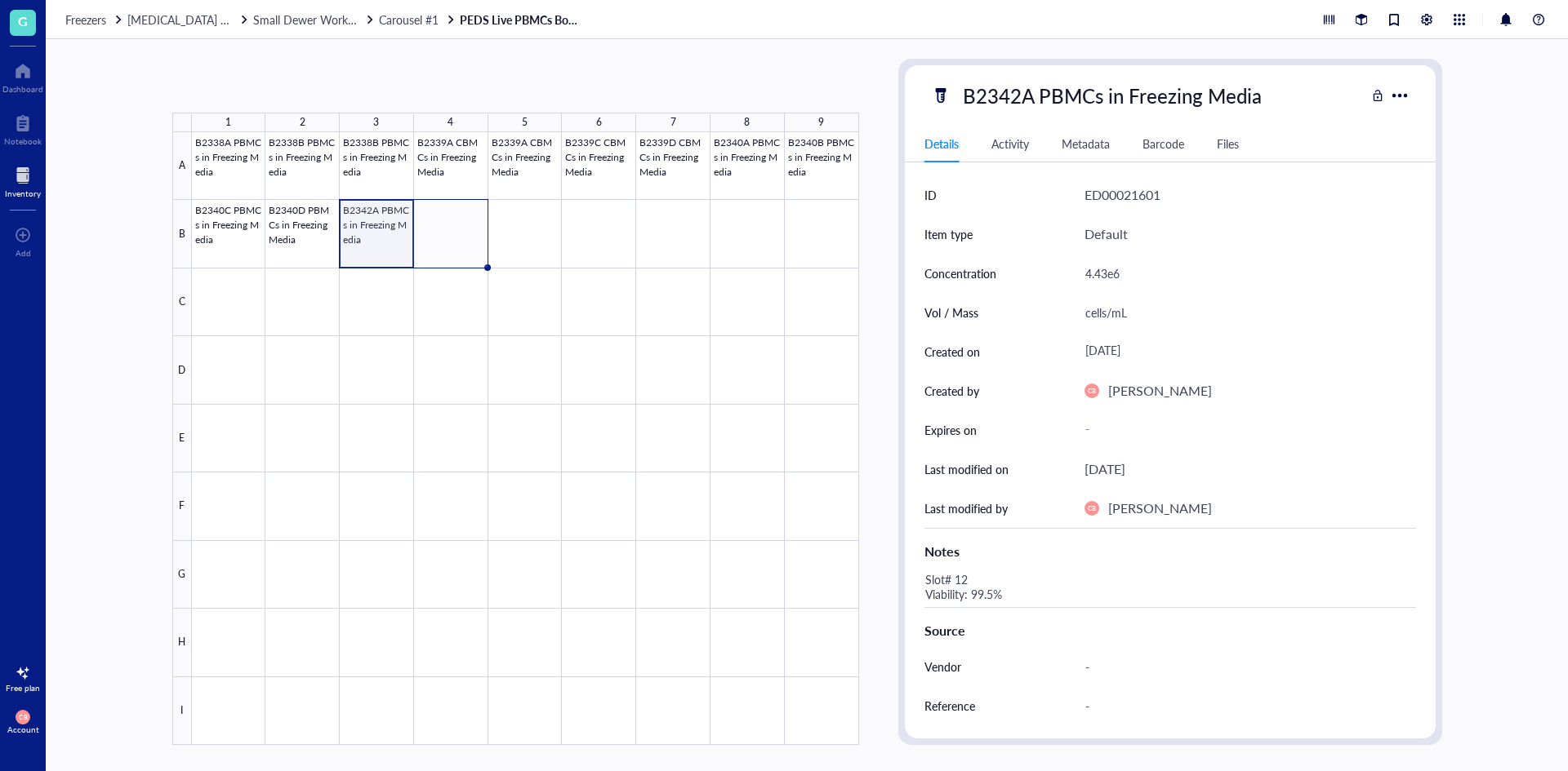
drag, startPoint x: 412, startPoint y: 264, endPoint x: 431, endPoint y: 264, distance: 19.0
click at [0, 0] on div "B2338A PBMCs in Freezing Media B2338B PBMCs in Freezing Media B2338B PBMCs in F…" at bounding box center [0, 0] width 0 height 0
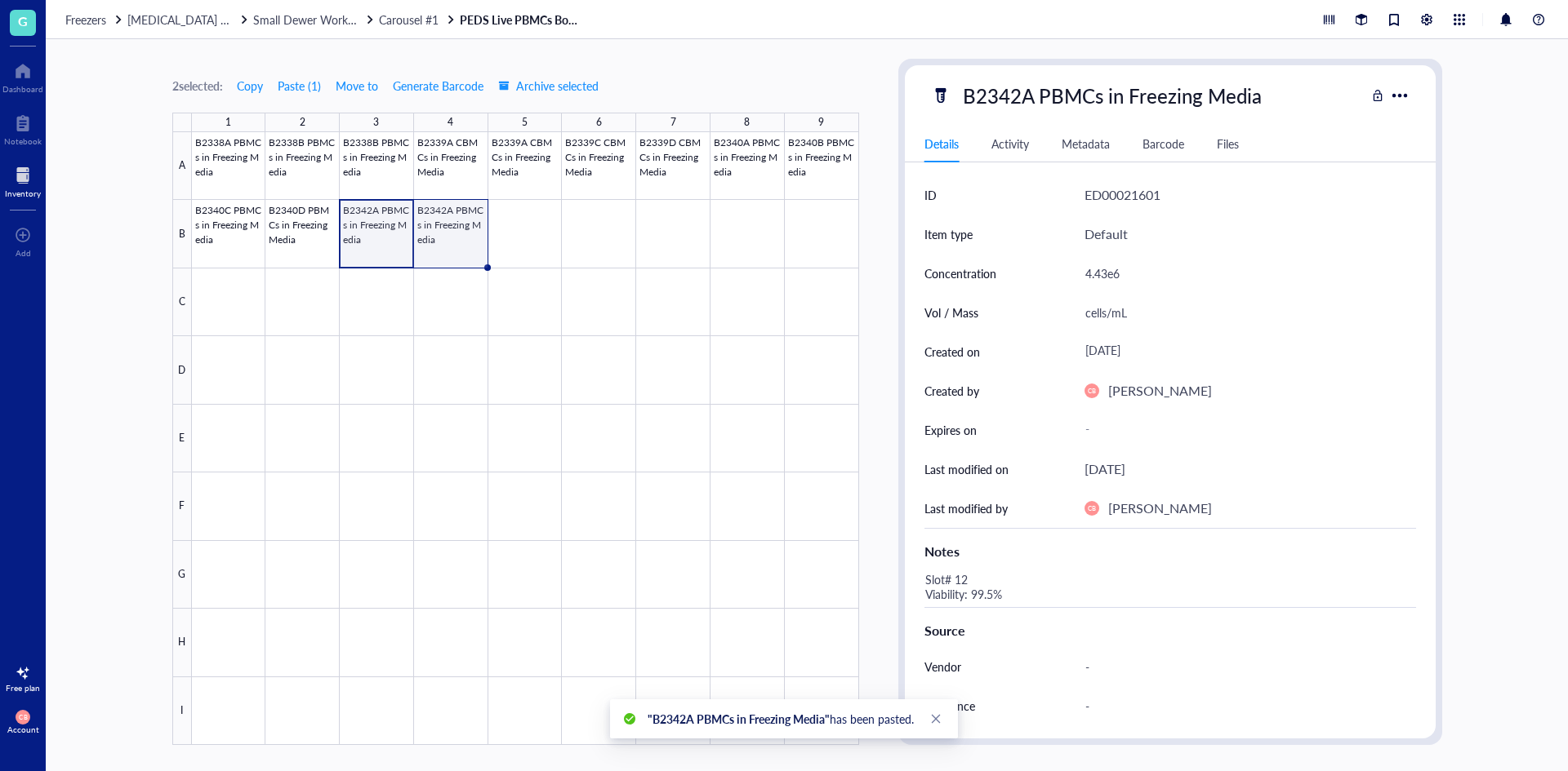
click at [459, 241] on div at bounding box center [525, 438] width 667 height 613
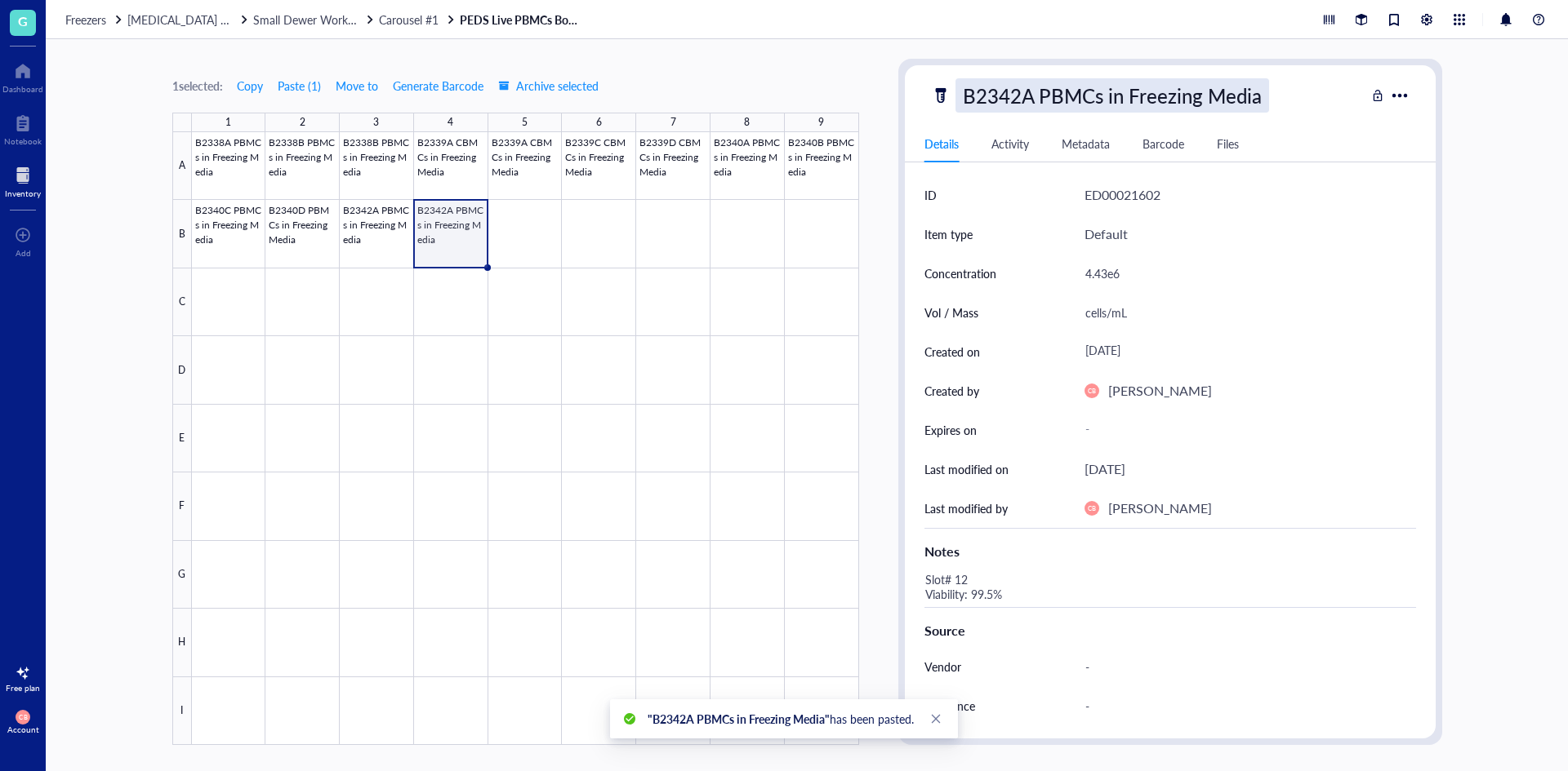
click at [1007, 93] on div "B2342A PBMCs in Freezing Media" at bounding box center [1112, 95] width 313 height 34
drag, startPoint x: 1017, startPoint y: 93, endPoint x: 1028, endPoint y: 93, distance: 11.0
click at [1028, 93] on input "B2342A PBMCs in Freezing Media" at bounding box center [1138, 96] width 366 height 33
type input "B2342B PBMCs in Freezing Media"
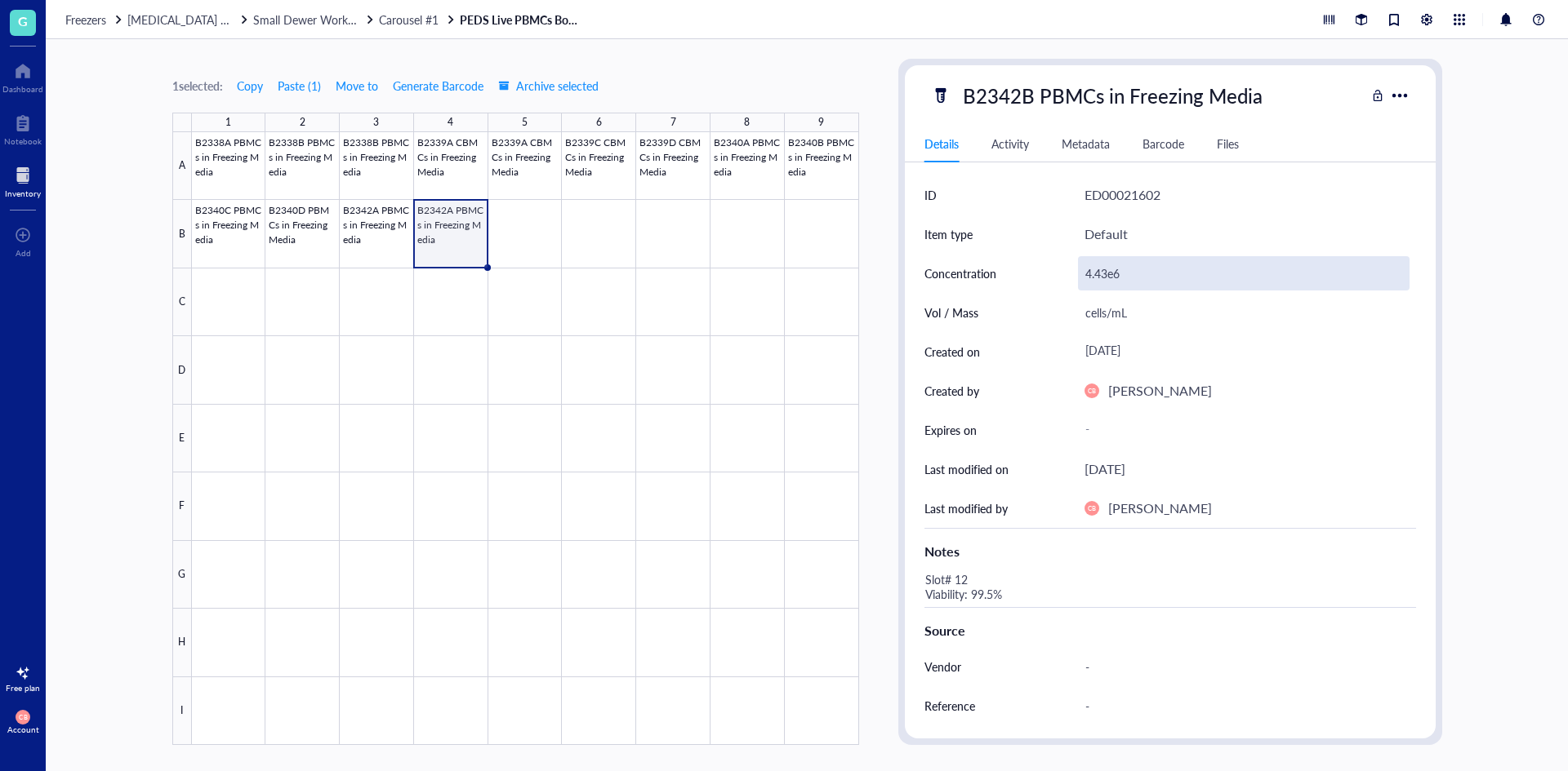
click at [1135, 273] on div "4.43e6" at bounding box center [1244, 273] width 332 height 34
drag, startPoint x: 1135, startPoint y: 273, endPoint x: 1150, endPoint y: 274, distance: 15.0
click at [1150, 274] on div "4.43e6" at bounding box center [1244, 273] width 332 height 34
click at [1150, 274] on input "4.43e6" at bounding box center [1244, 273] width 330 height 33
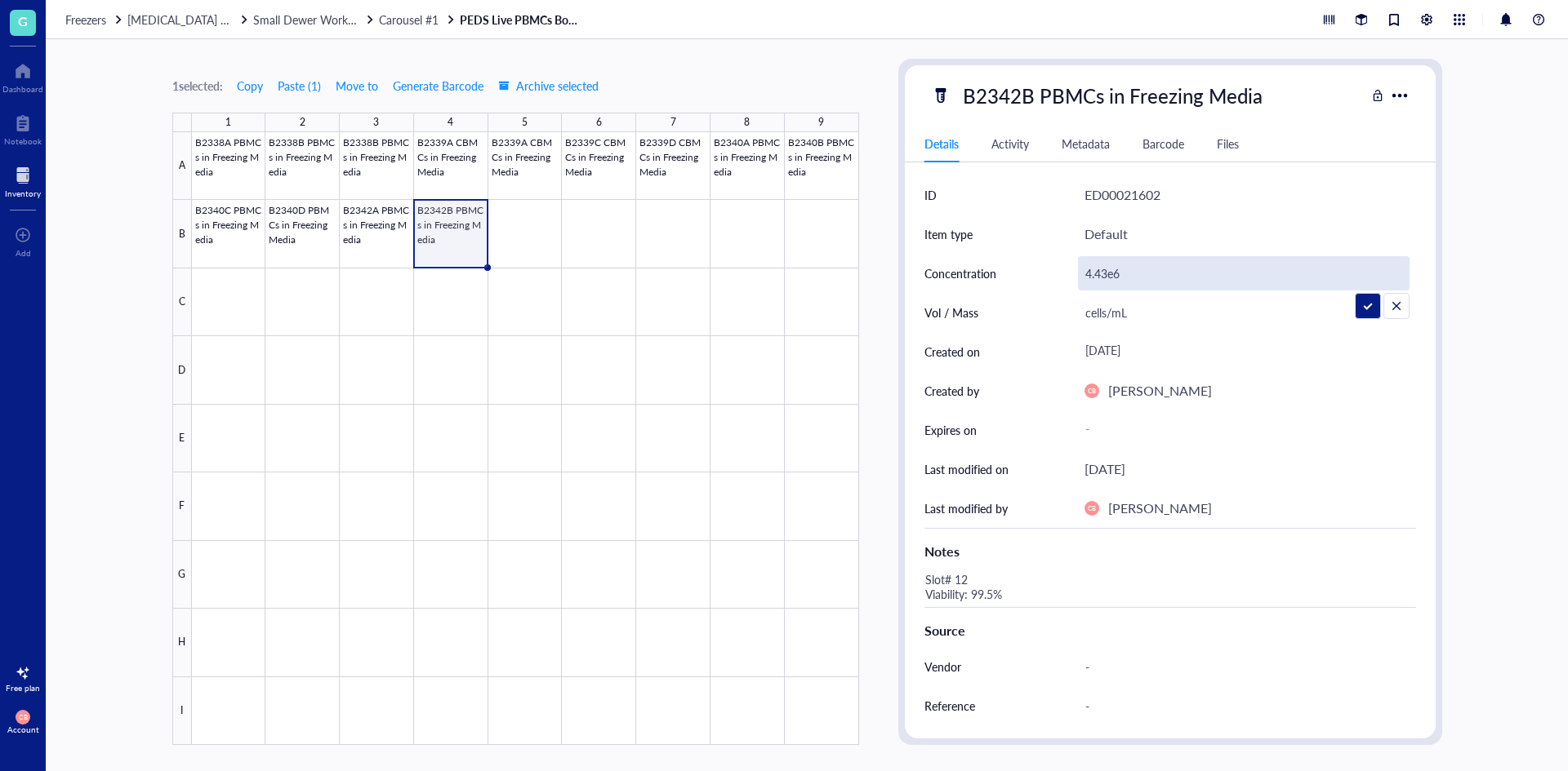
click at [1150, 274] on input "4.43e6" at bounding box center [1244, 273] width 330 height 33
type input "3.27e6"
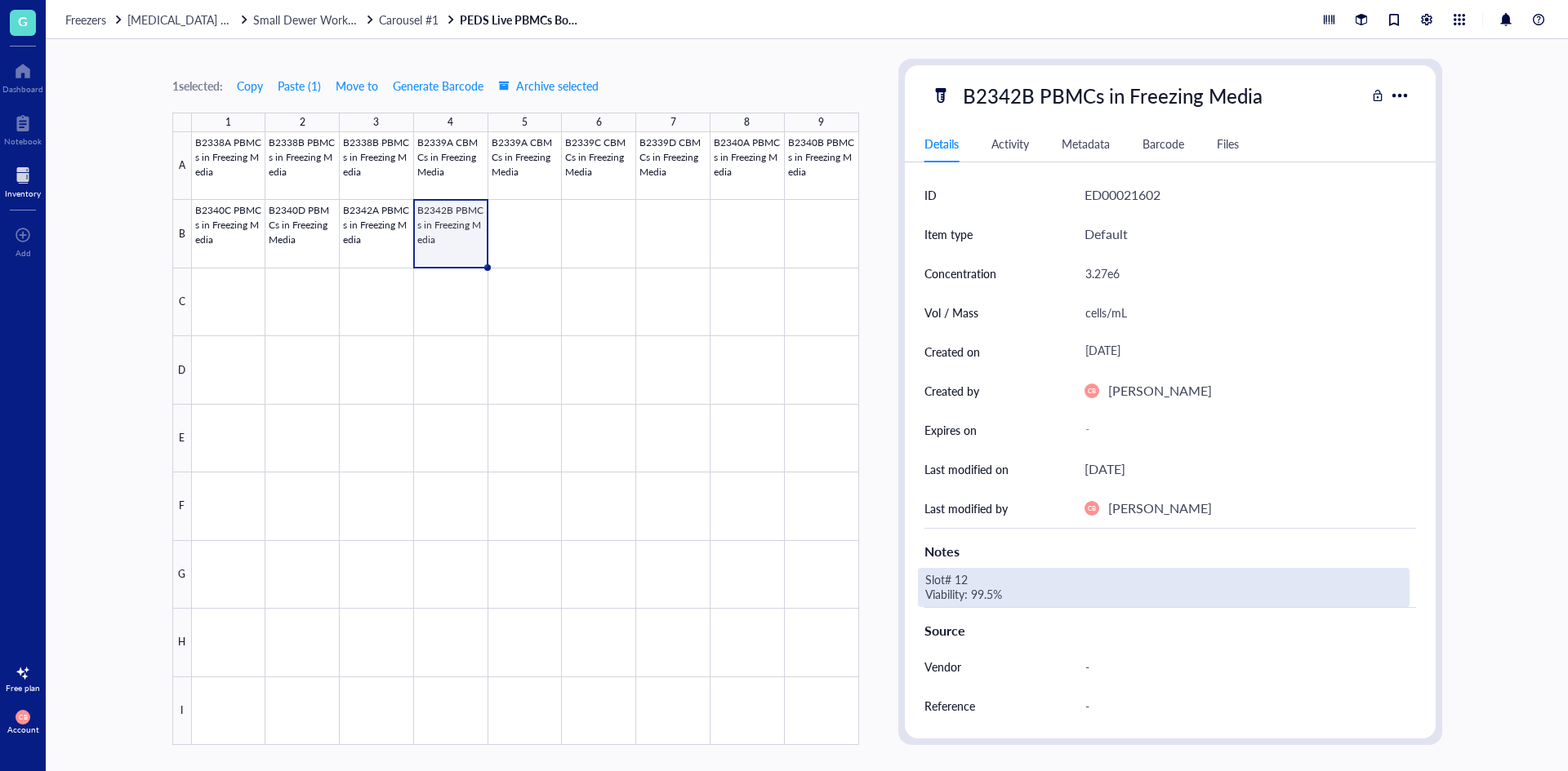
click at [994, 578] on div "Slot# 12 Viability: 99.5%" at bounding box center [1163, 588] width 492 height 39
click at [964, 578] on div "Slot# 12 Viability: 99.5%" at bounding box center [1163, 588] width 492 height 39
click at [964, 577] on textarea "Slot# 12 Viability: 99.5%" at bounding box center [1046, 587] width 255 height 36
click at [988, 592] on textarea "Slot# 13 Viability: 99.5%" at bounding box center [1046, 587] width 255 height 36
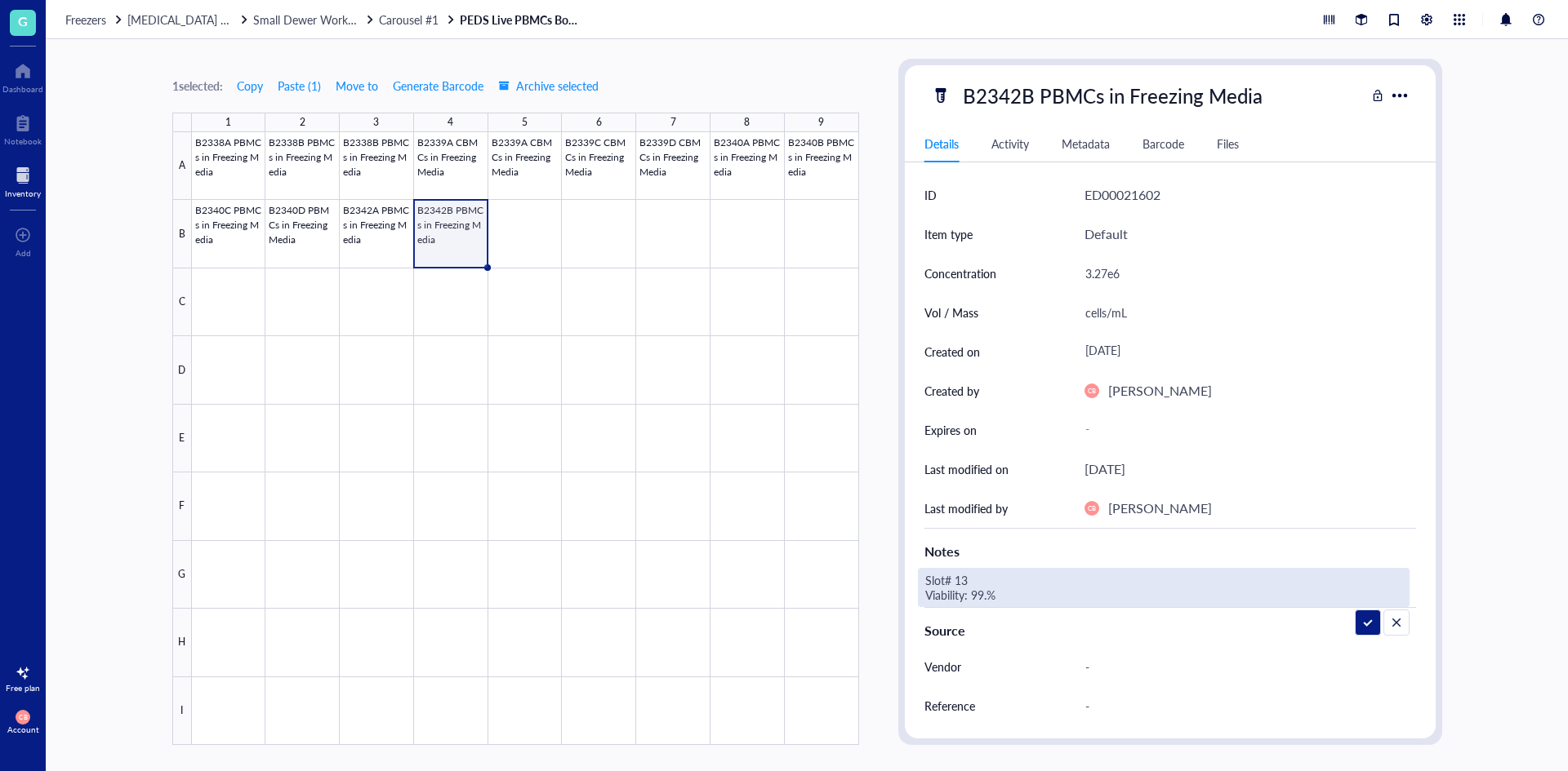
type textarea "Slot# 13 Viability: 99.9%"
